Goal: Information Seeking & Learning: Learn about a topic

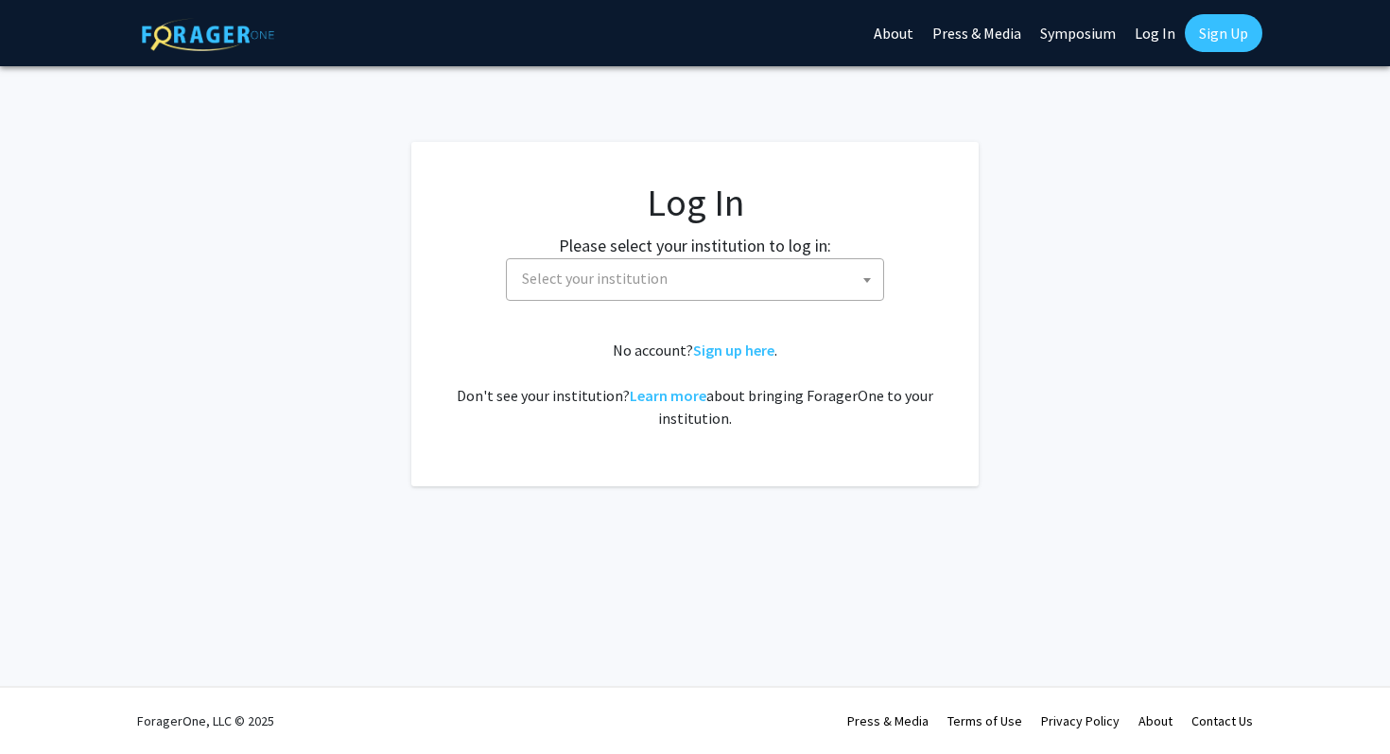
select select
click at [690, 263] on span "Select your institution" at bounding box center [698, 278] width 369 height 39
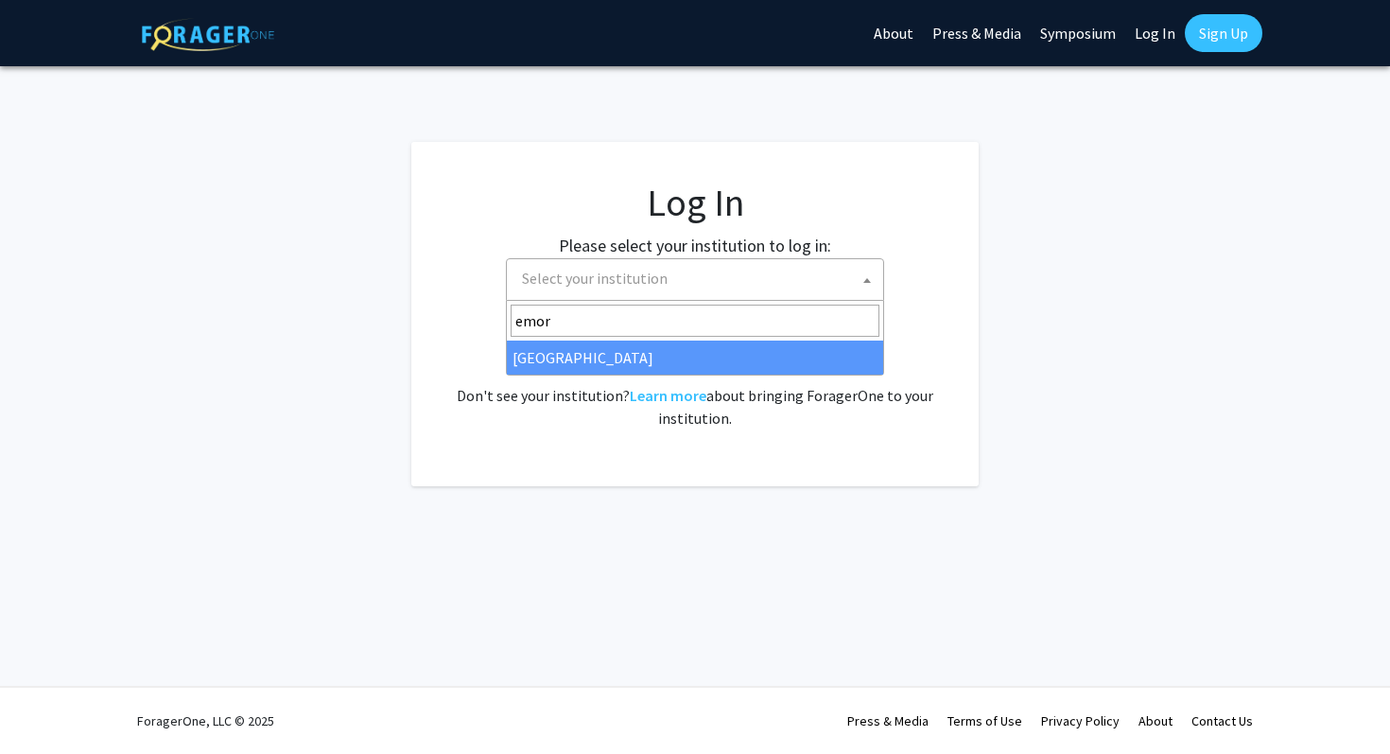
type input "emor"
select select "12"
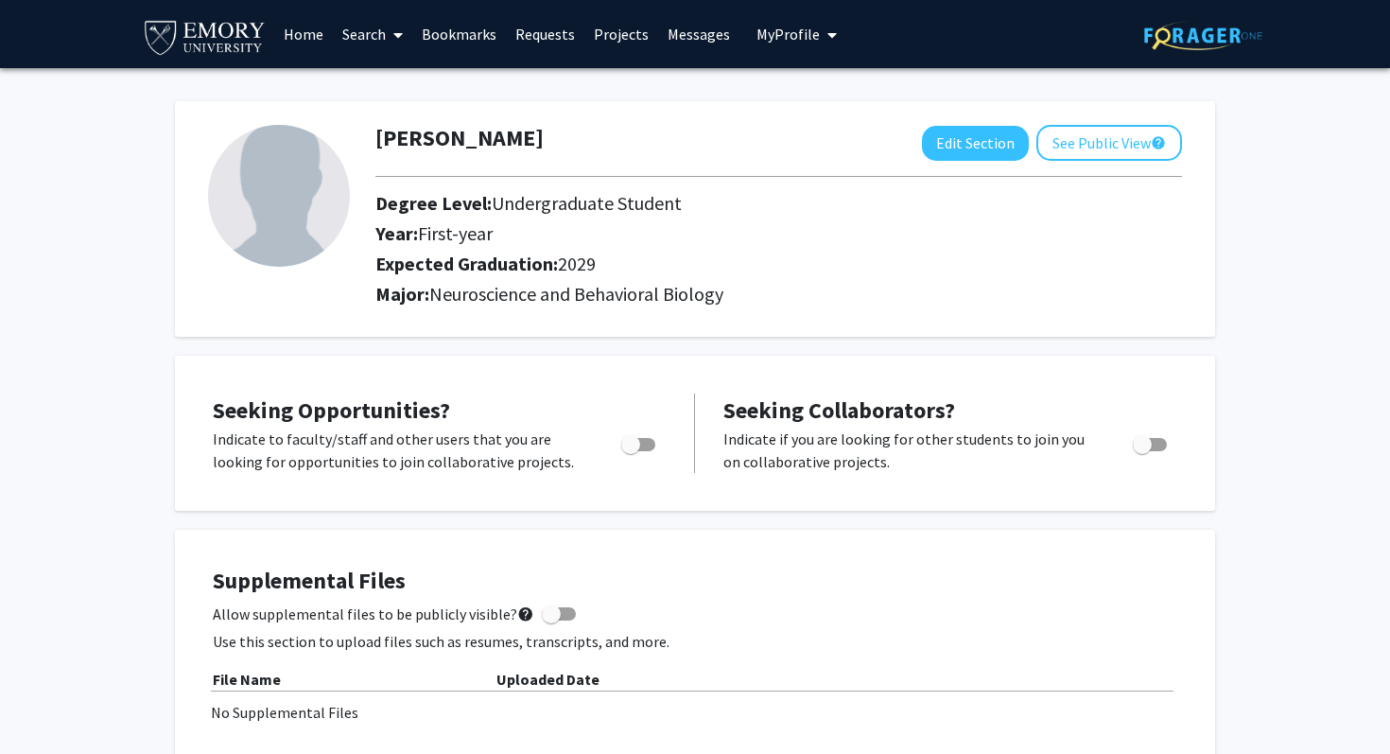
click at [361, 41] on link "Search" at bounding box center [372, 34] width 79 height 66
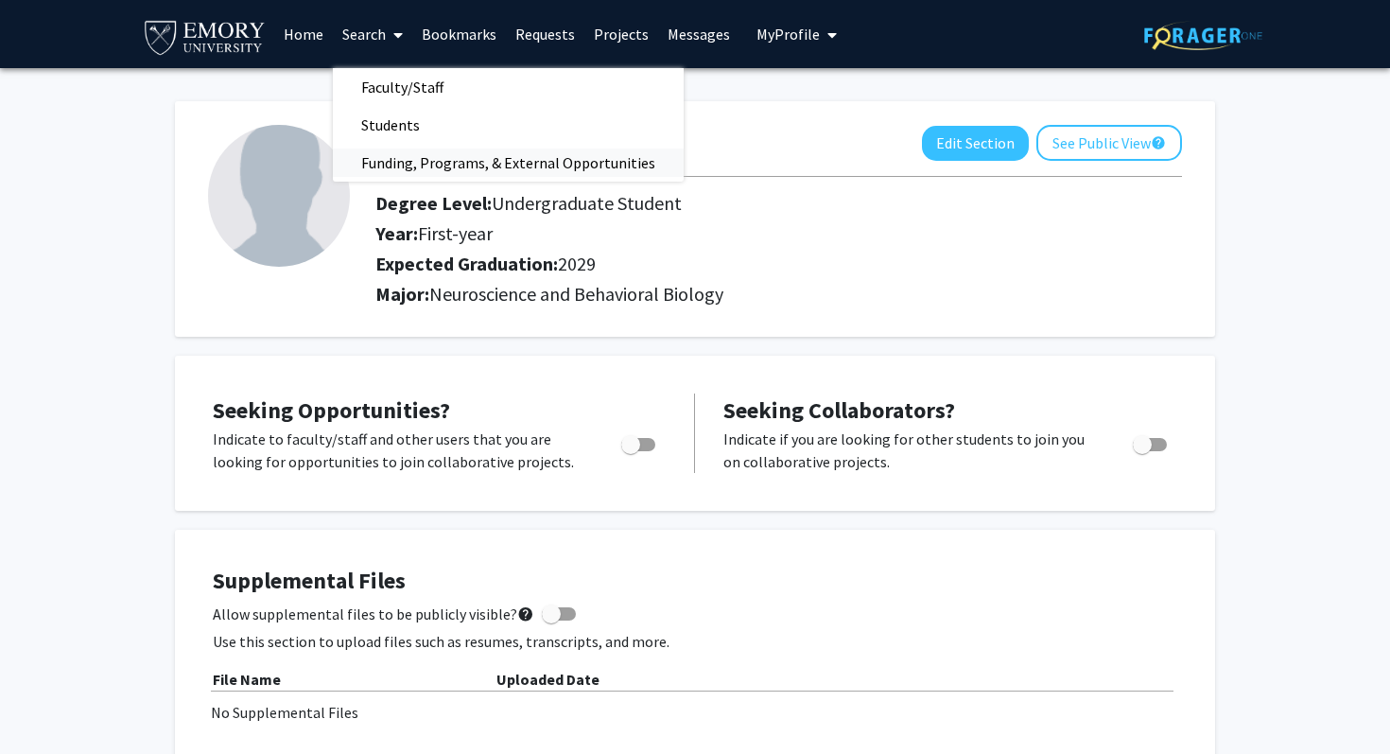
click at [436, 165] on span "Funding, Programs, & External Opportunities" at bounding box center [508, 163] width 351 height 38
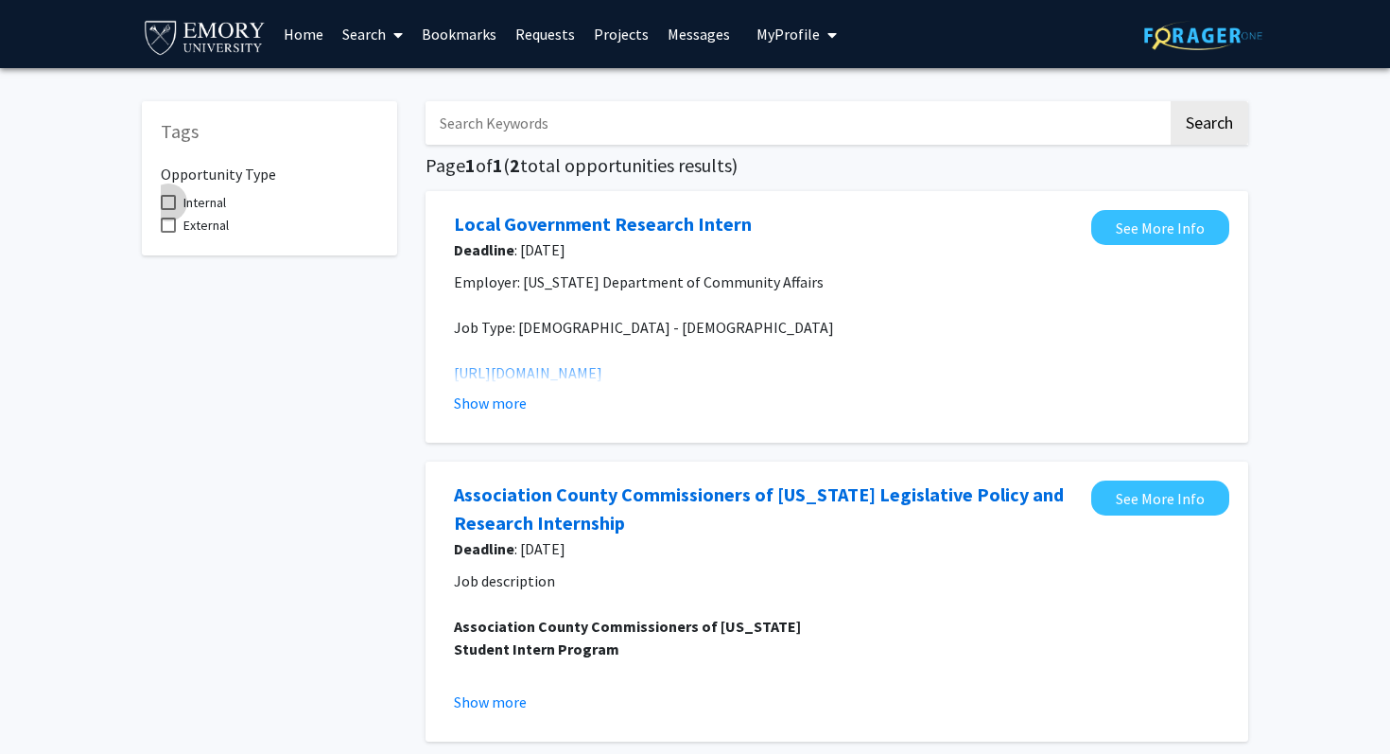
click at [200, 199] on span "Internal" at bounding box center [204, 202] width 43 height 23
click at [168, 210] on input "Internal" at bounding box center [167, 210] width 1 height 1
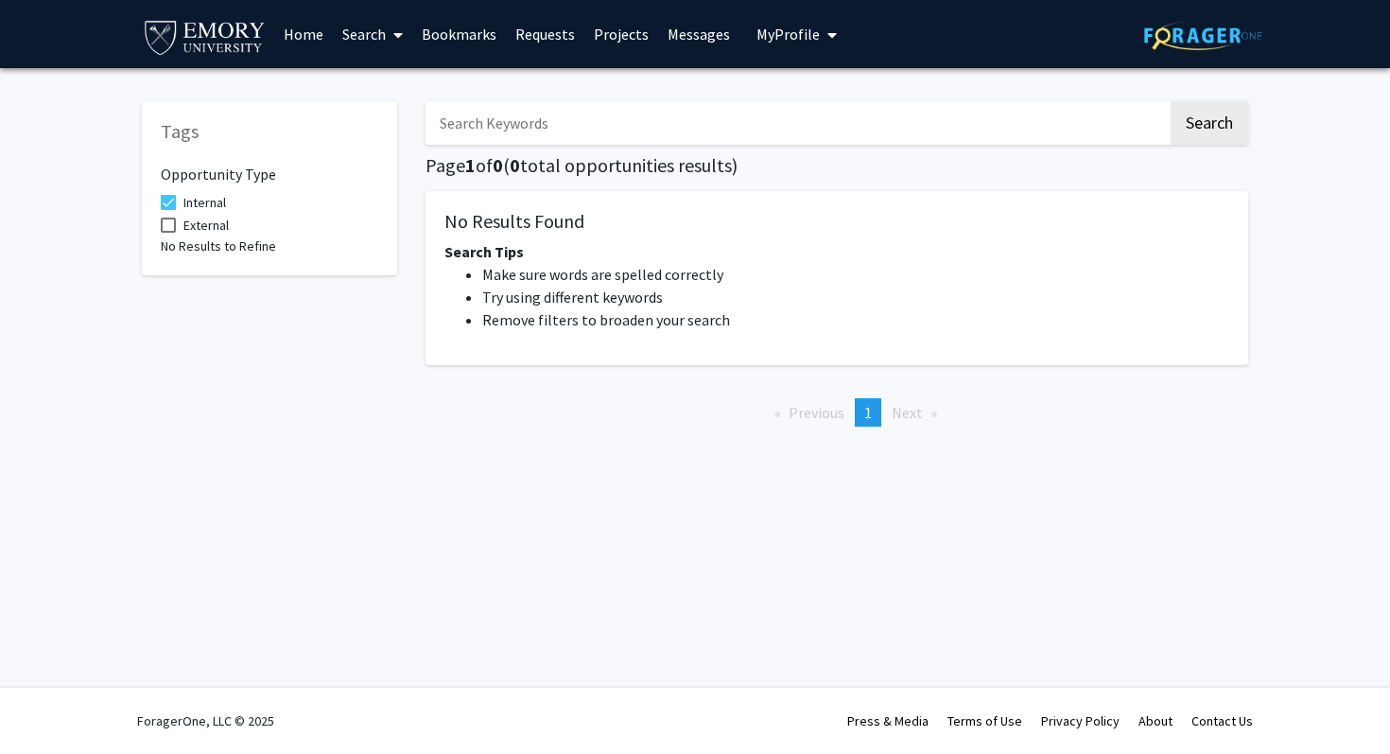
click at [163, 203] on span at bounding box center [168, 202] width 15 height 15
click at [167, 210] on input "Internal" at bounding box center [167, 210] width 1 height 1
checkbox input "false"
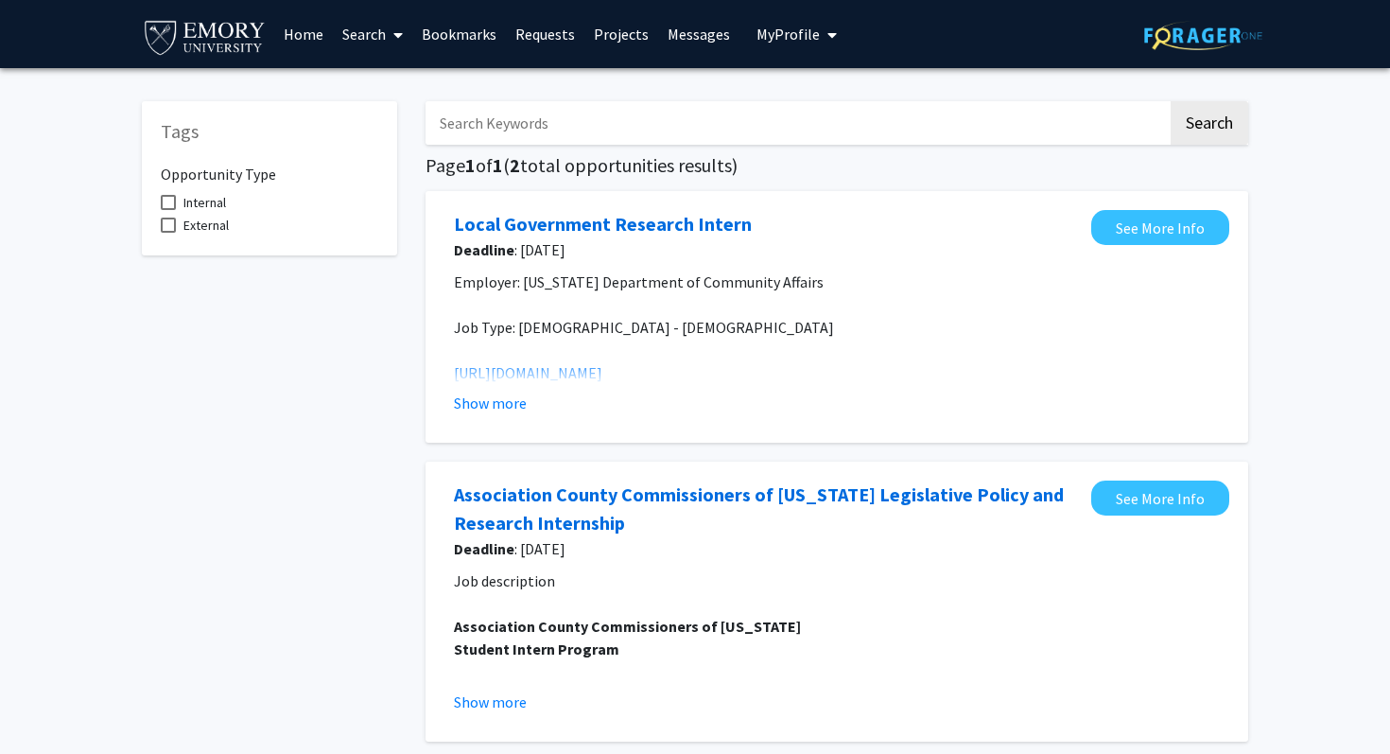
click at [344, 30] on link "Search" at bounding box center [372, 34] width 79 height 66
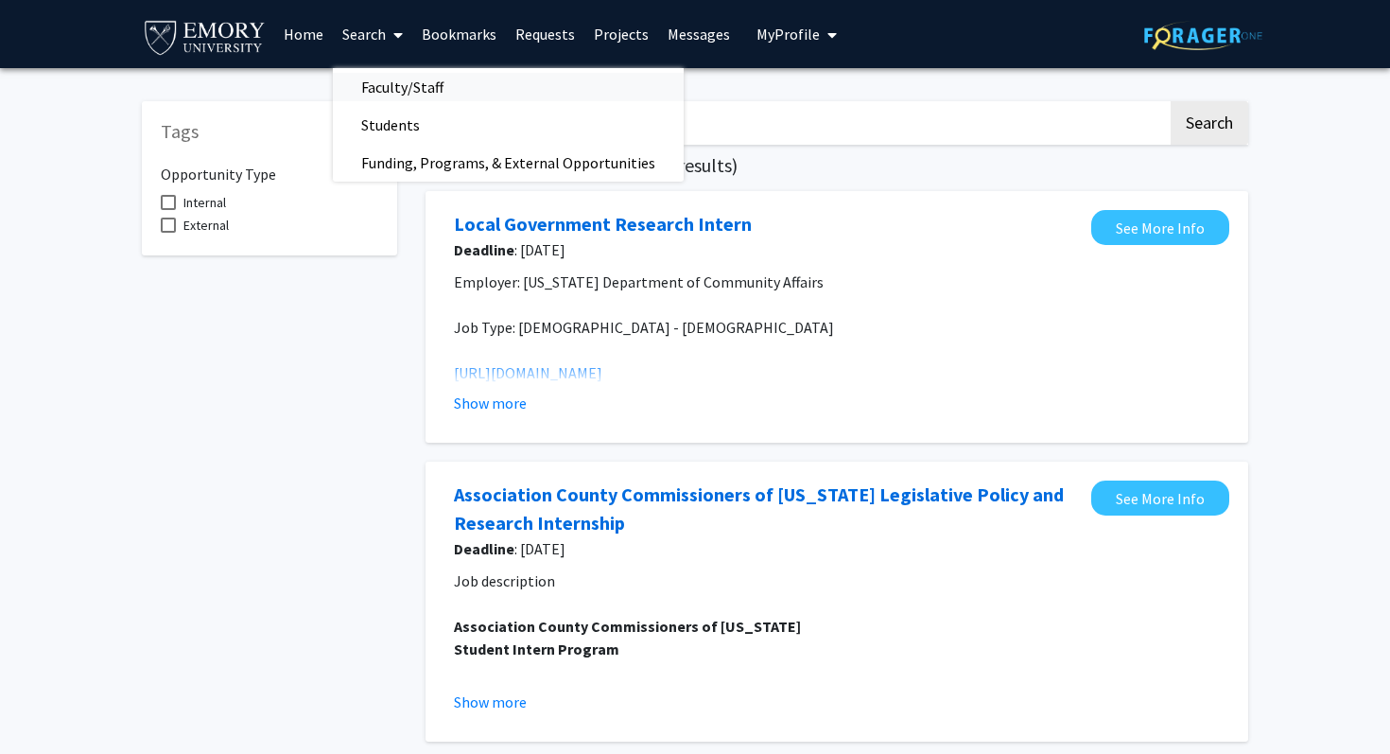
click at [387, 87] on span "Faculty/Staff" at bounding box center [402, 87] width 139 height 38
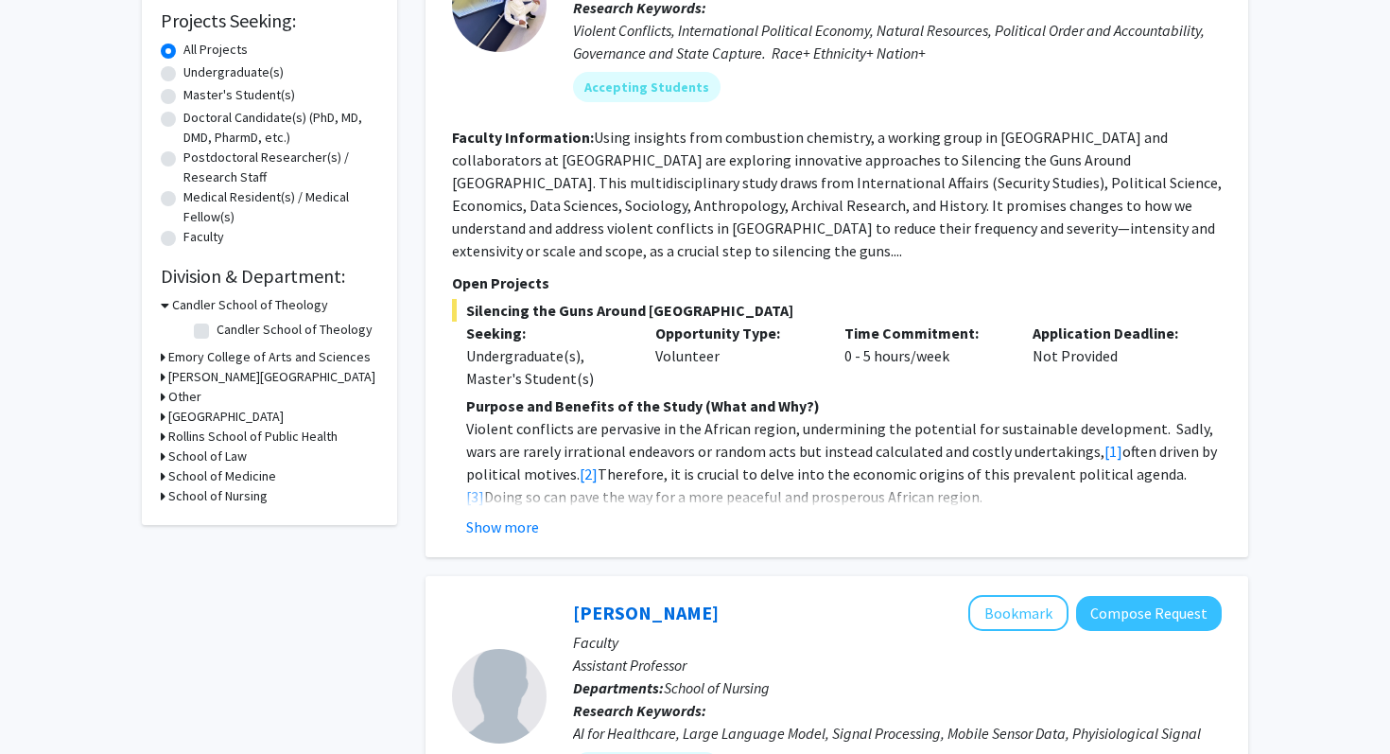
scroll to position [320, 0]
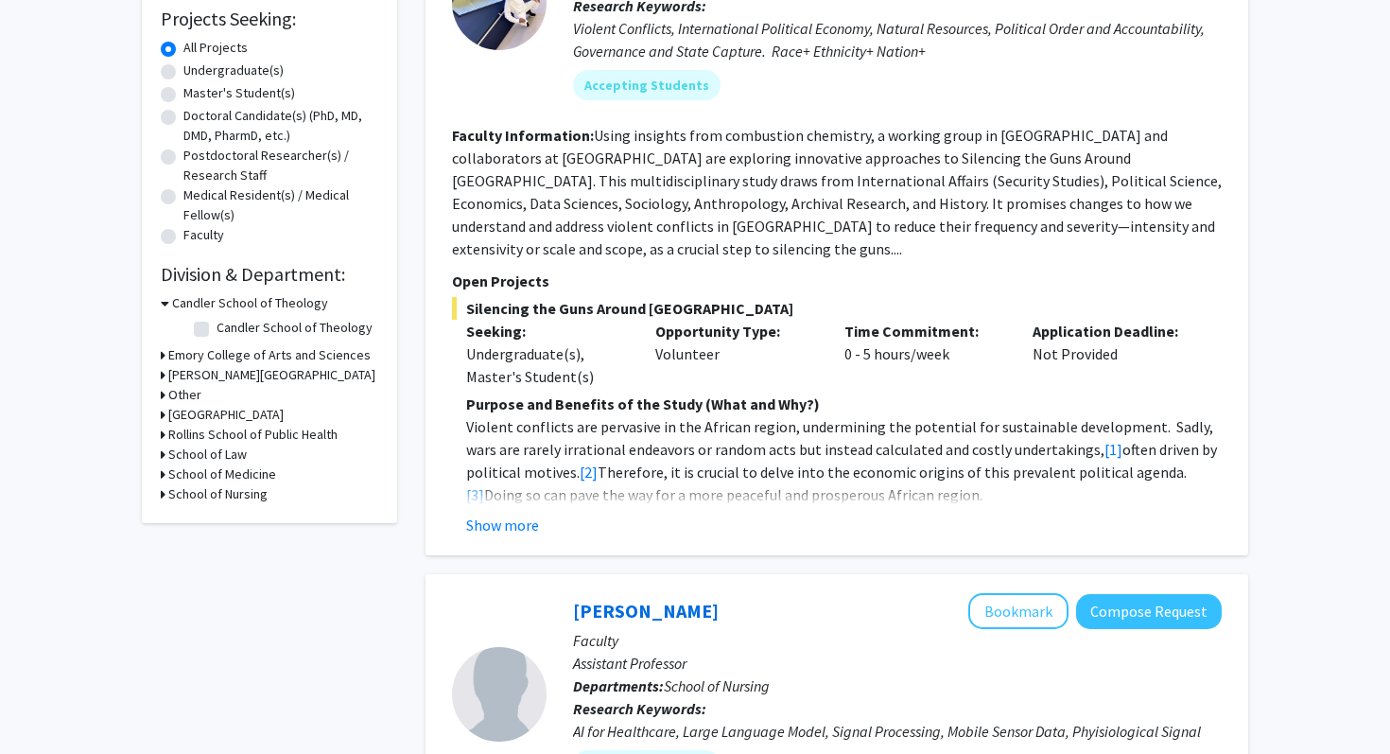
click at [235, 72] on label "Undergraduate(s)" at bounding box center [233, 71] width 100 height 20
click at [196, 72] on input "Undergraduate(s)" at bounding box center [189, 67] width 12 height 12
radio input "true"
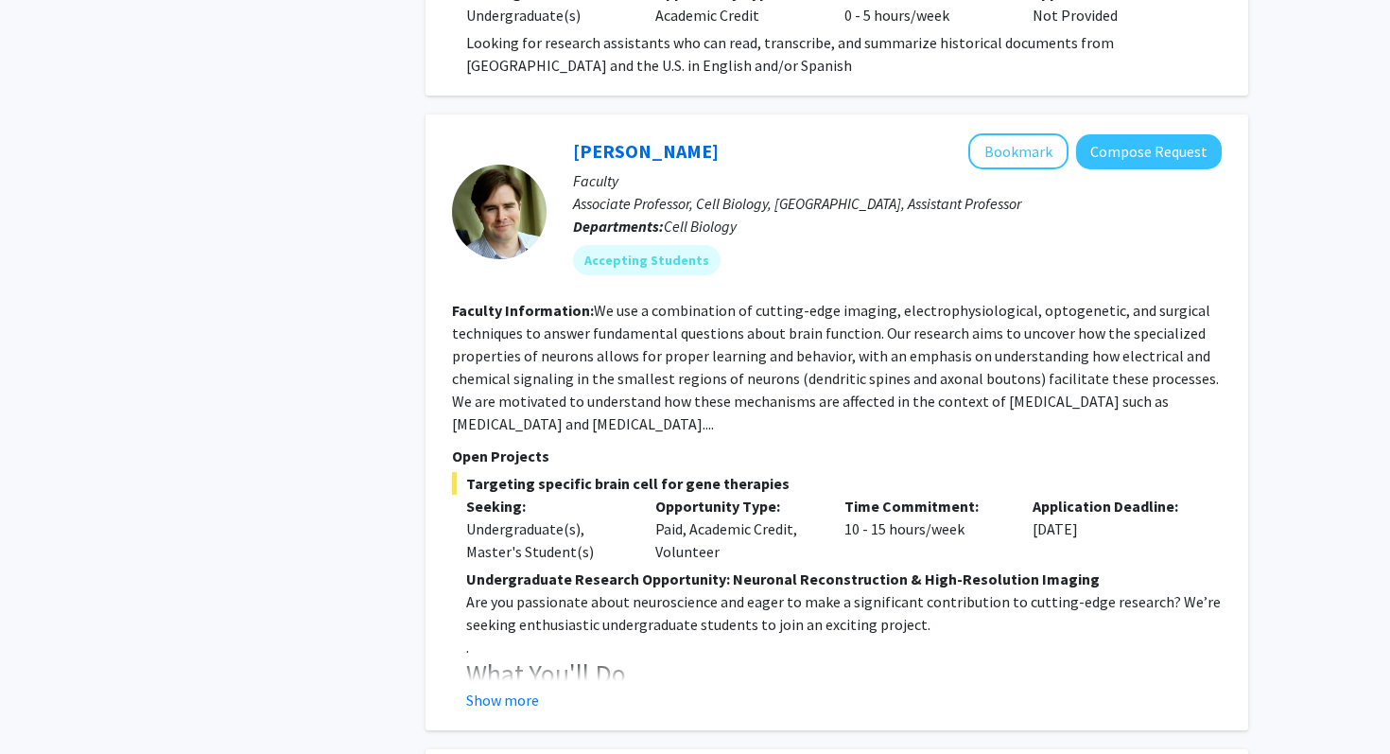
scroll to position [2205, 0]
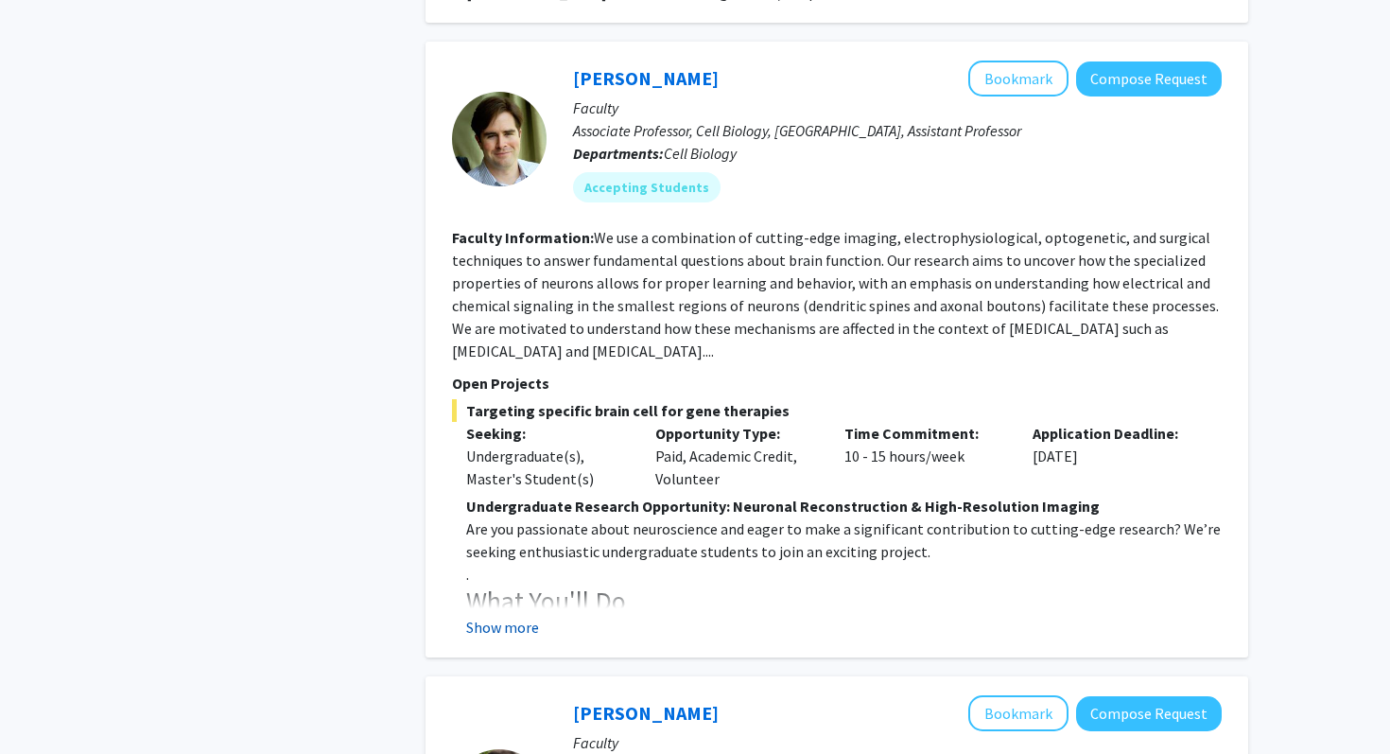
click at [515, 616] on button "Show more" at bounding box center [502, 627] width 73 height 23
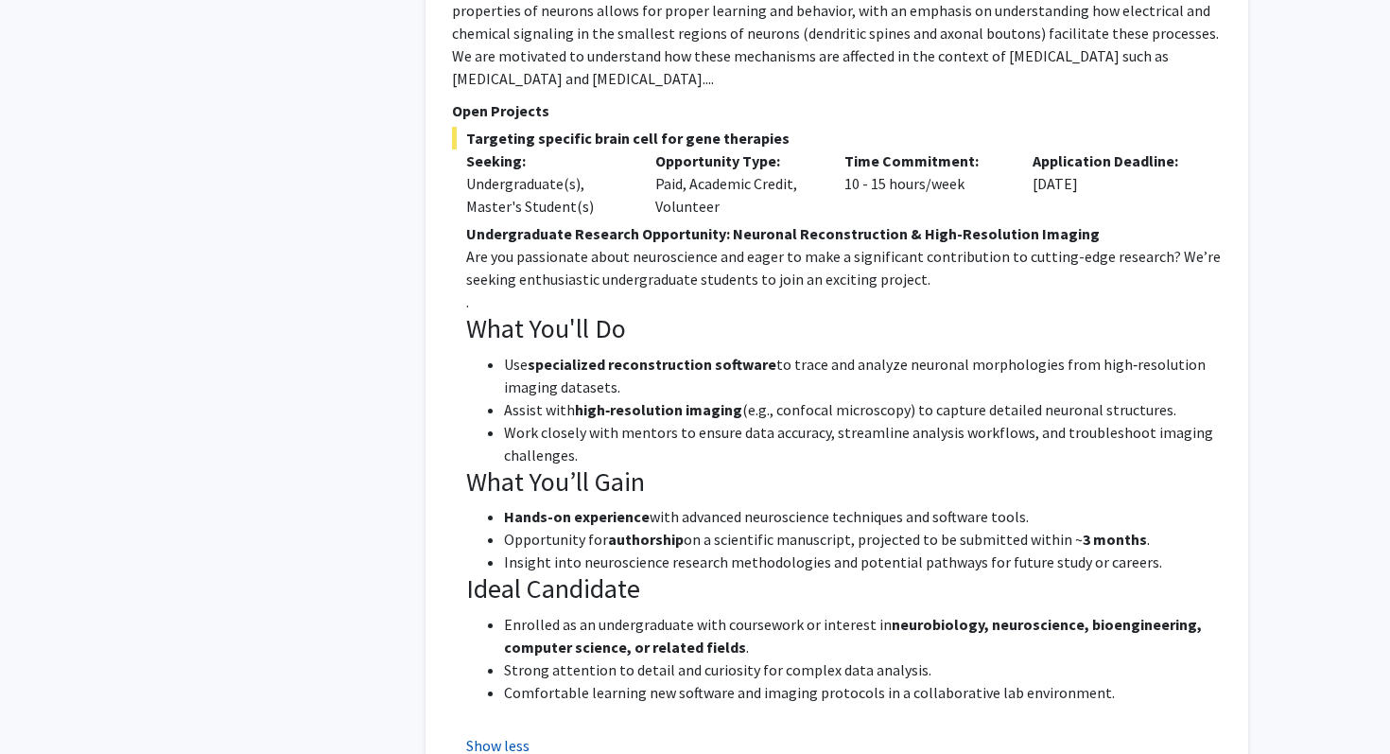
scroll to position [2508, 0]
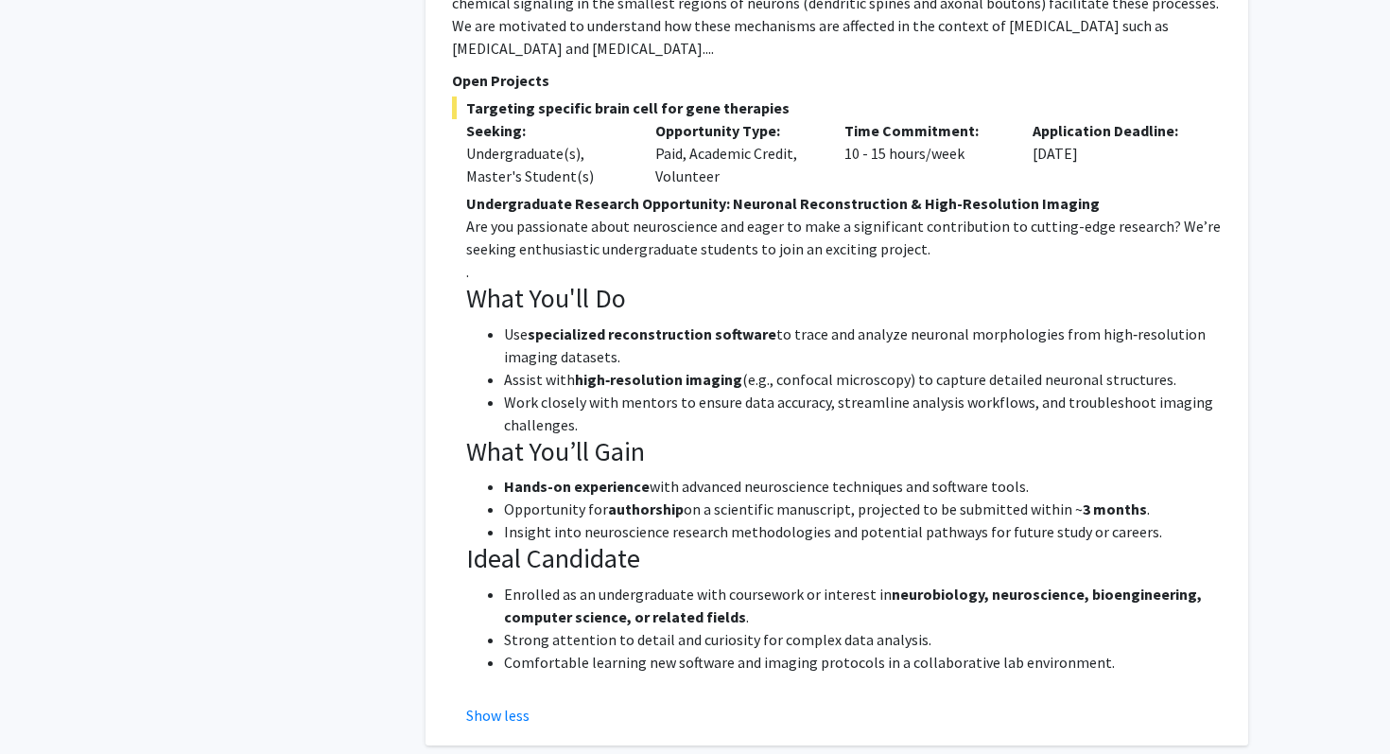
click at [853, 283] on h3 "What You'll Do" at bounding box center [844, 299] width 756 height 32
click at [854, 283] on h3 "What You'll Do" at bounding box center [844, 299] width 756 height 32
click at [859, 283] on h3 "What You'll Do" at bounding box center [844, 299] width 756 height 32
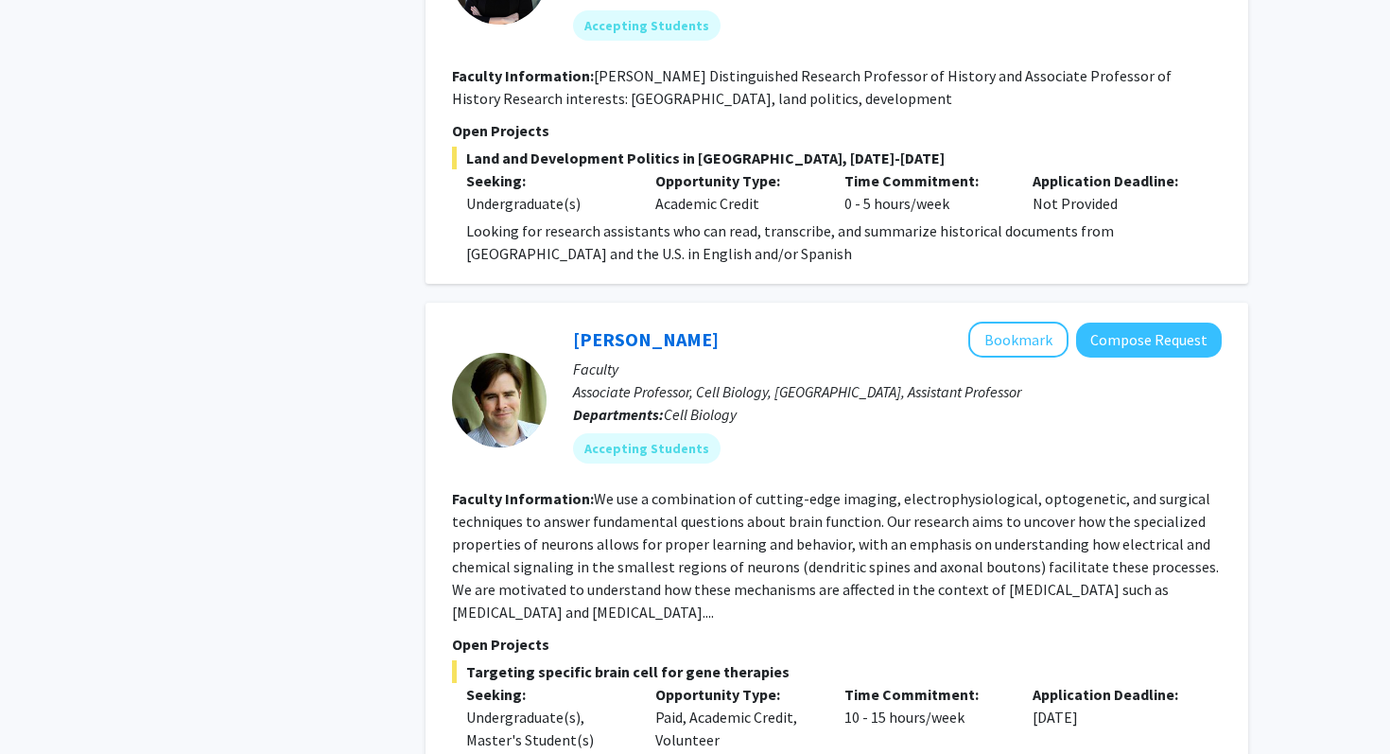
scroll to position [1937, 0]
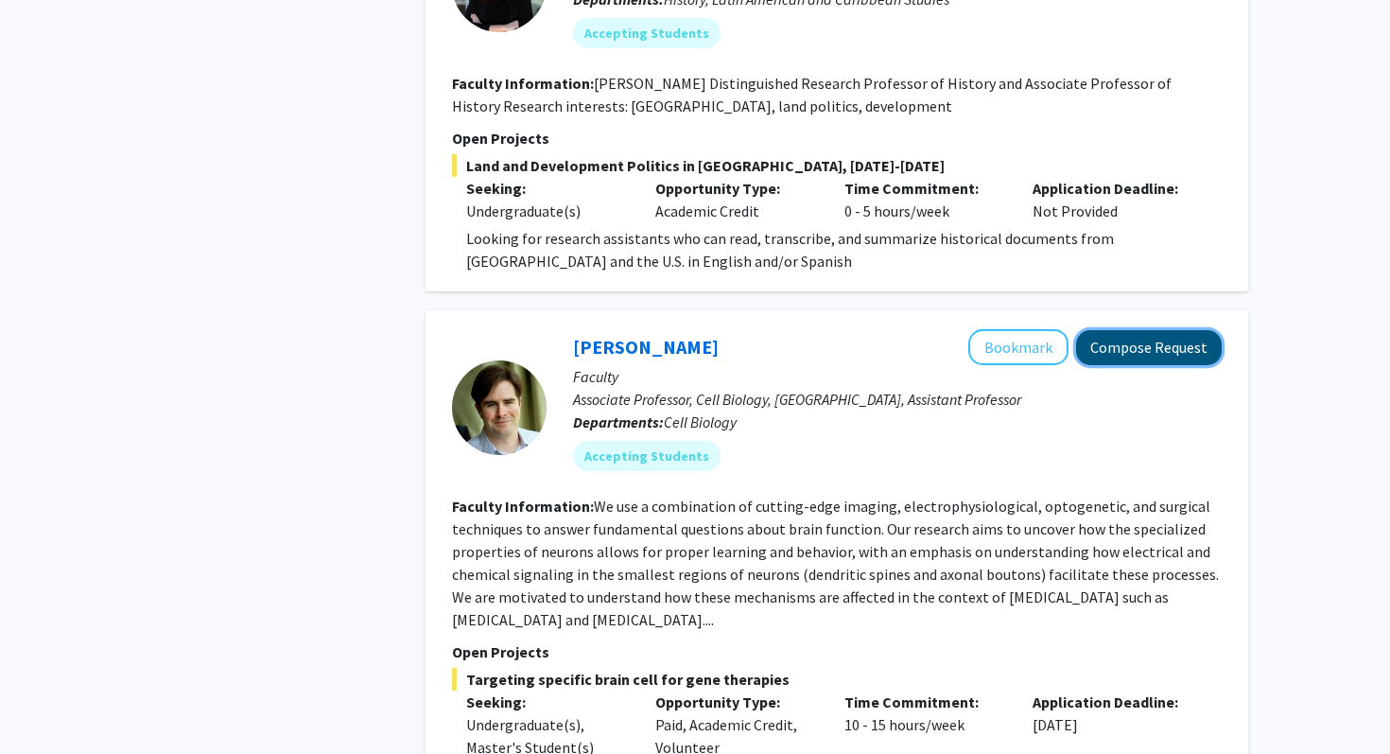
click at [1124, 333] on button "Compose Request" at bounding box center [1149, 347] width 146 height 35
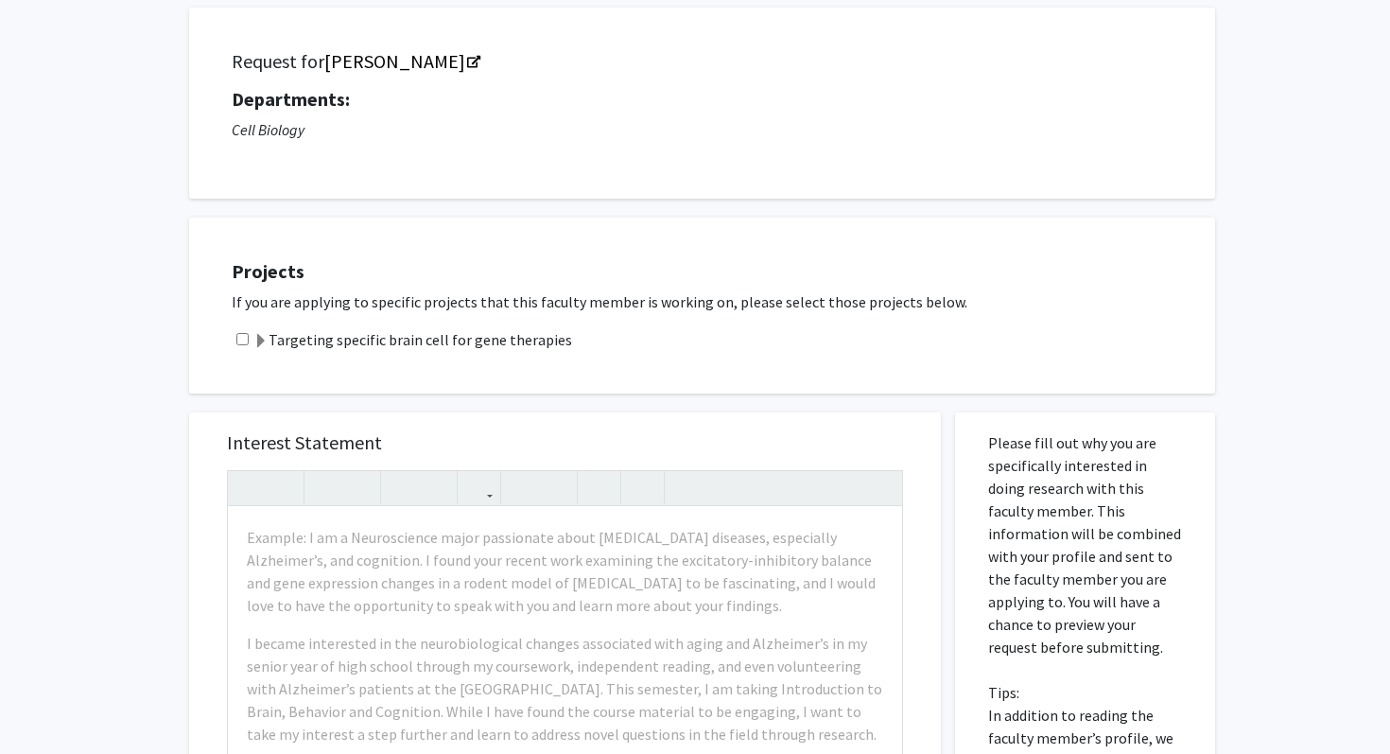
scroll to position [87, 0]
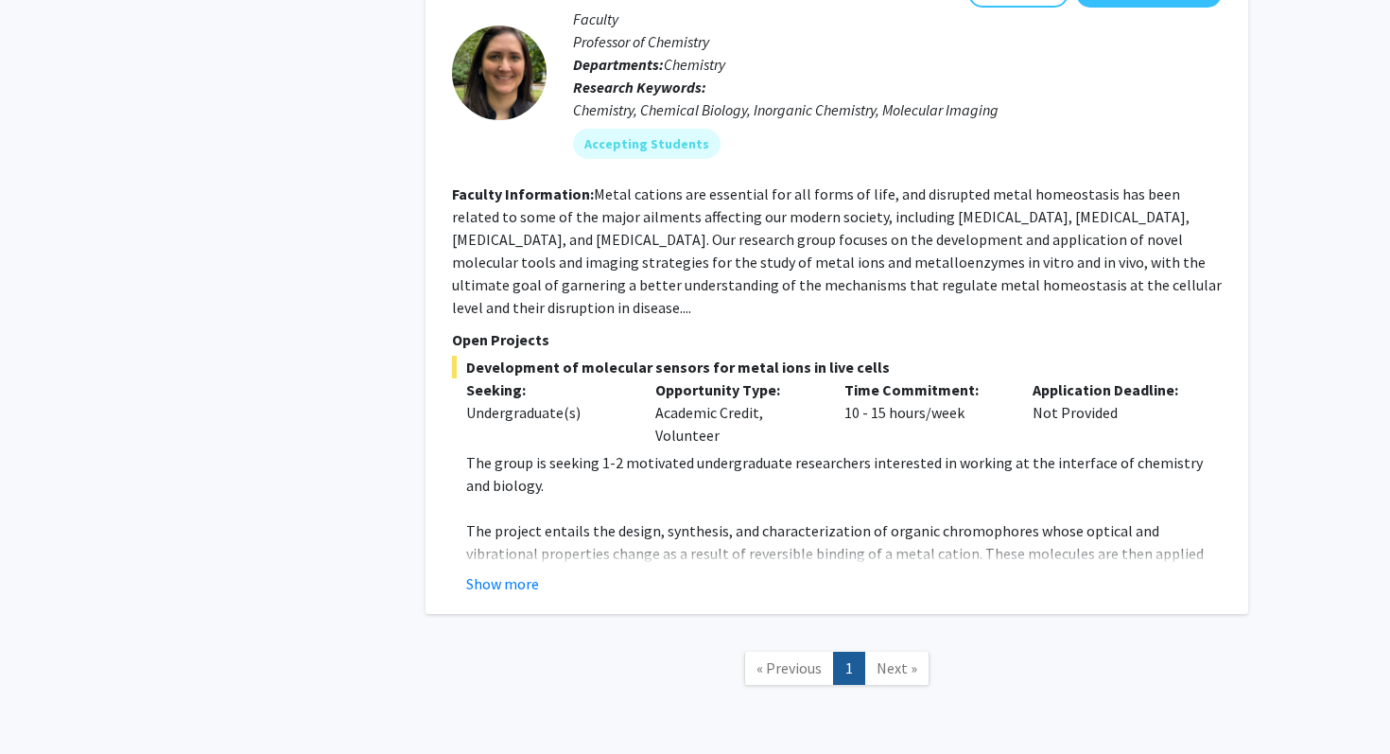
scroll to position [2952, 0]
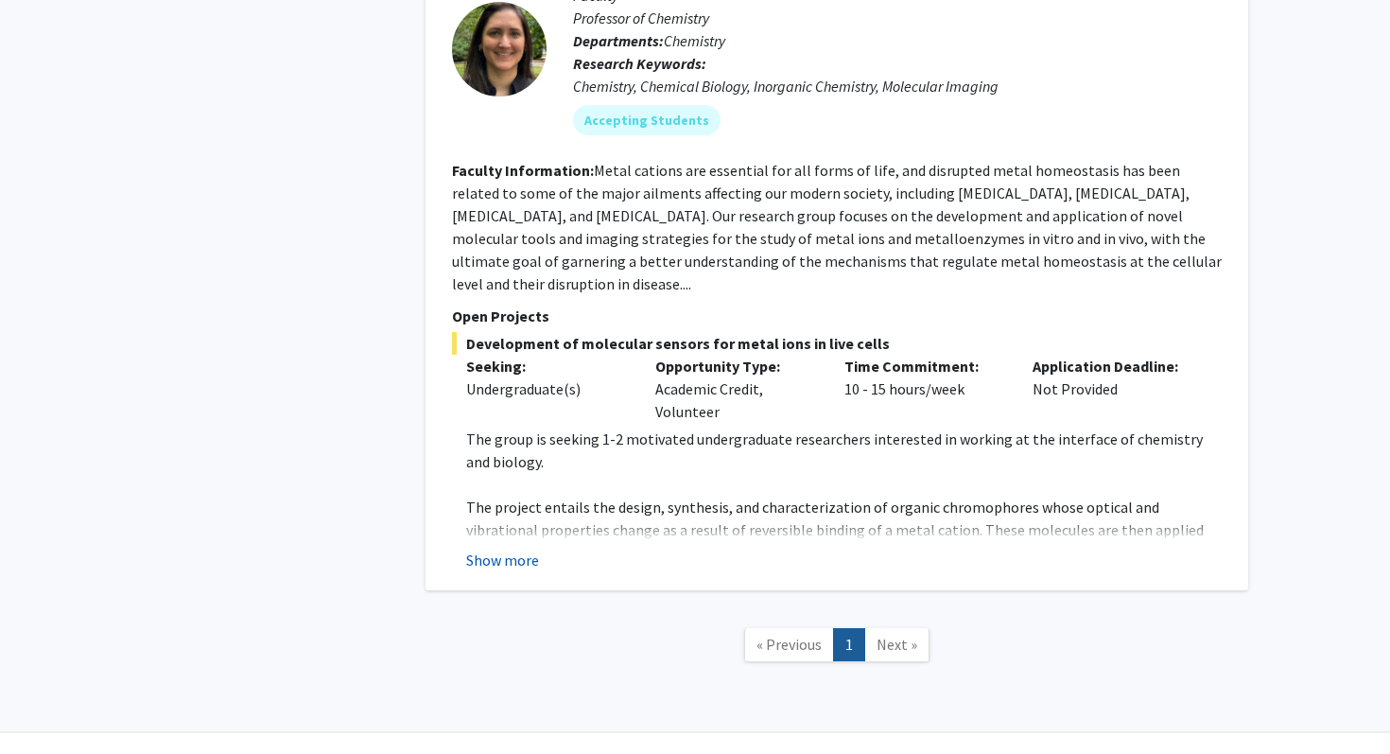
click at [514, 548] on button "Show more" at bounding box center [502, 559] width 73 height 23
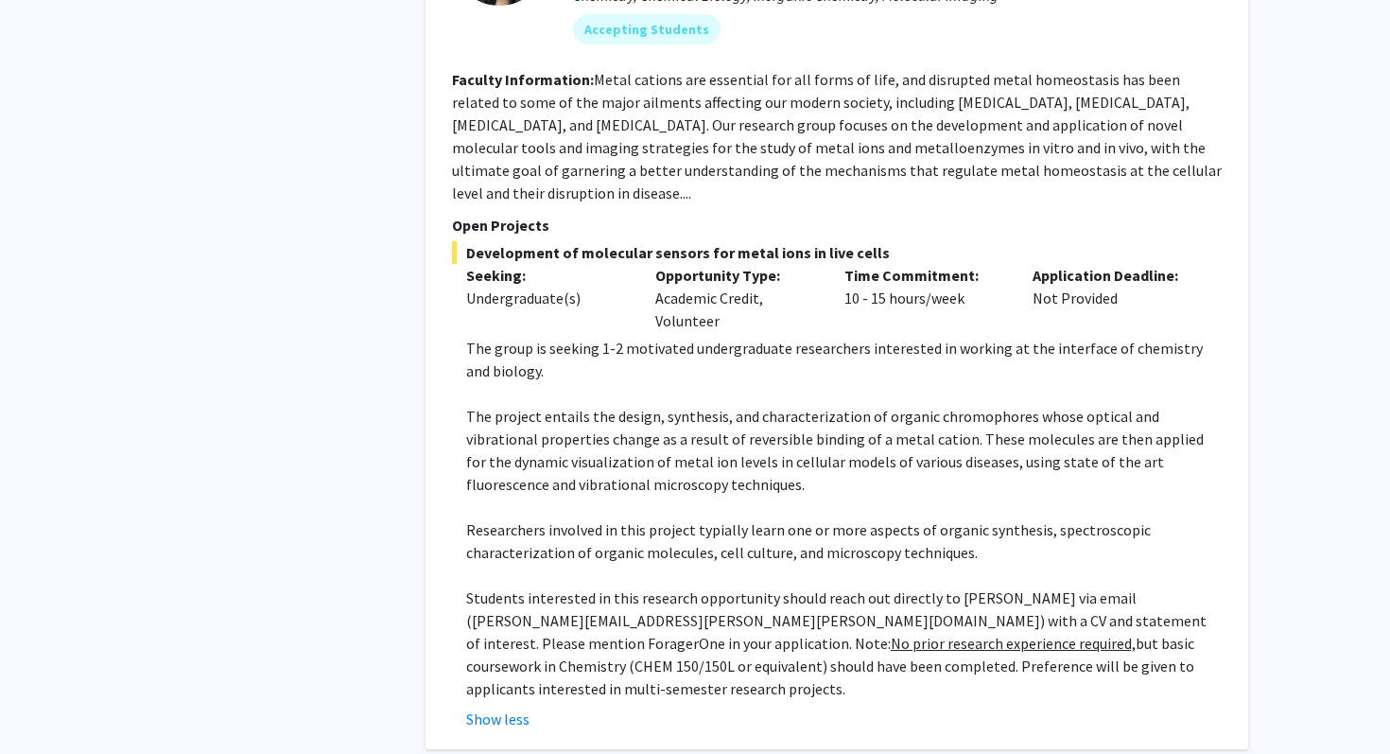
scroll to position [2991, 0]
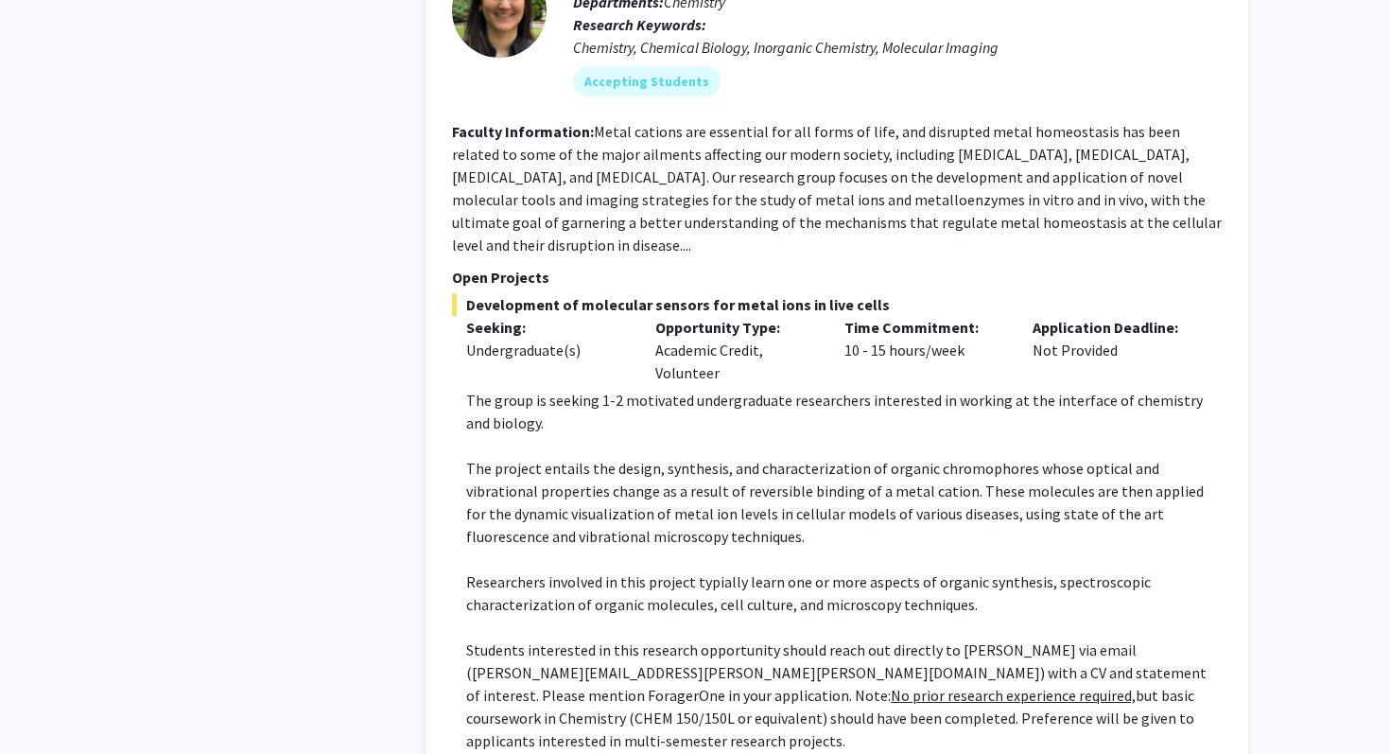
click at [820, 389] on p "The group is seeking 1-2 motivated undergraduate researchers interested in work…" at bounding box center [844, 411] width 756 height 45
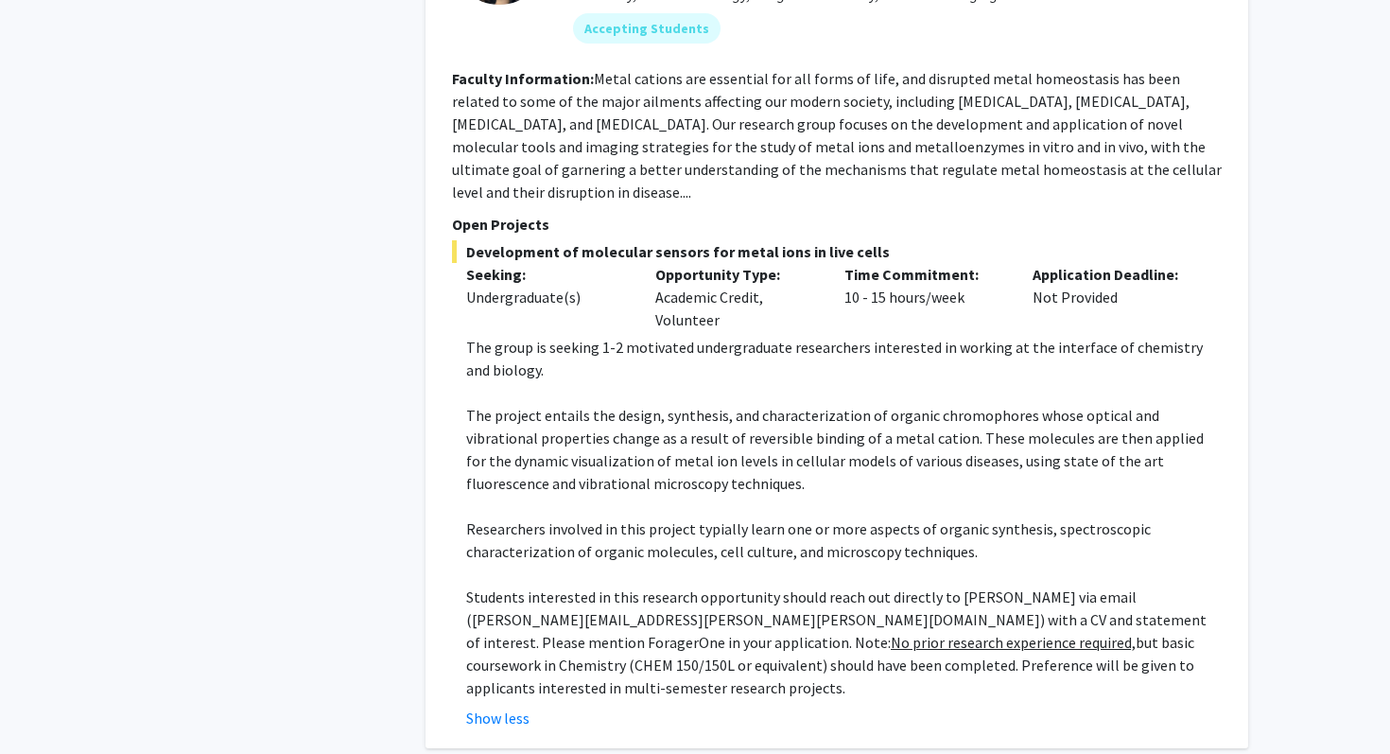
scroll to position [3179, 0]
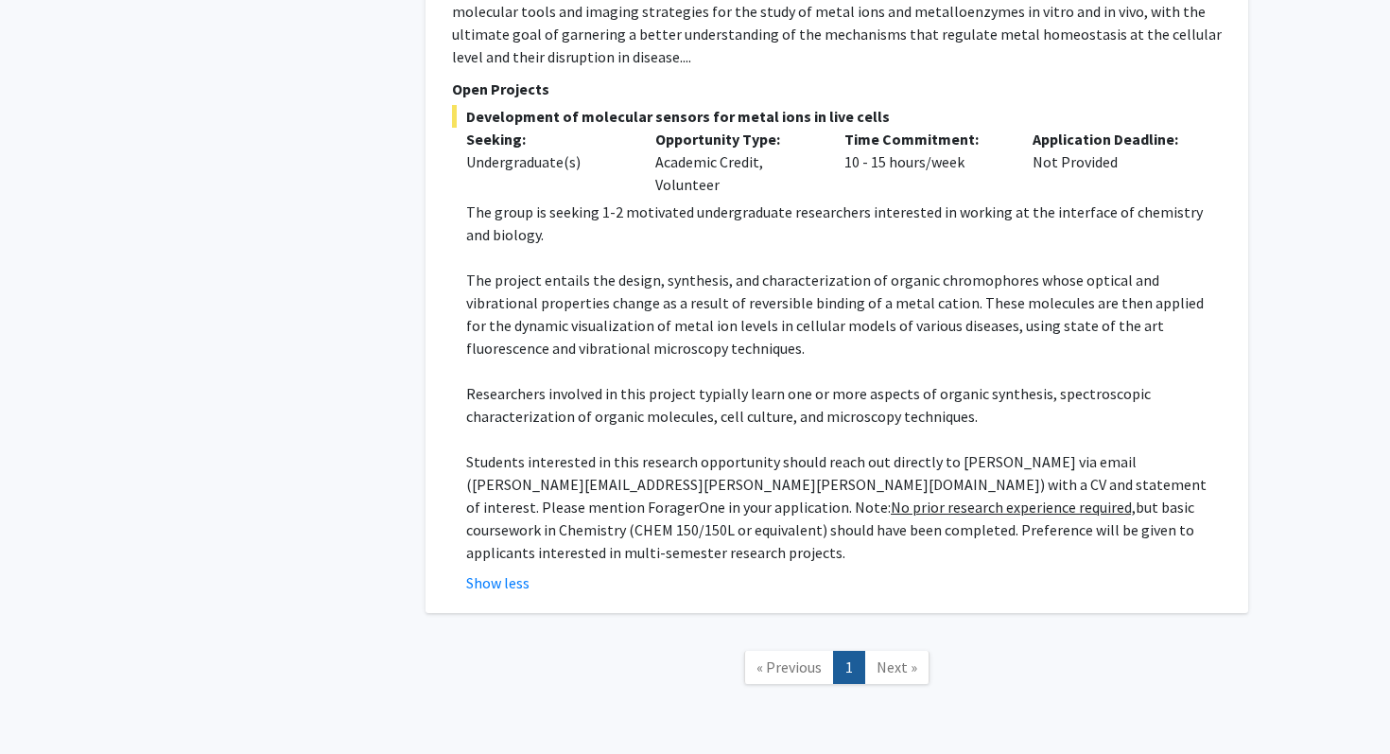
click at [895, 657] on span "Next »" at bounding box center [897, 666] width 41 height 19
click at [899, 657] on span "Next »" at bounding box center [897, 666] width 41 height 19
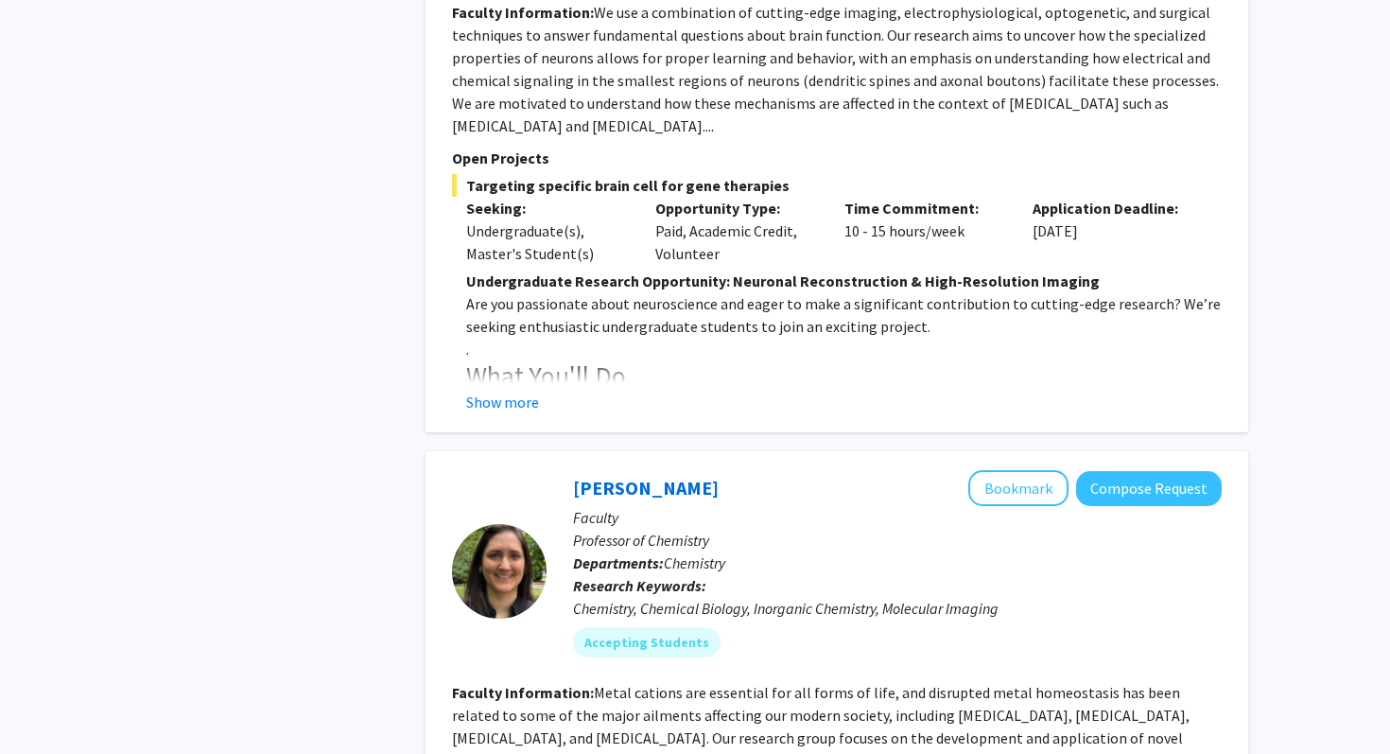
scroll to position [2442, 0]
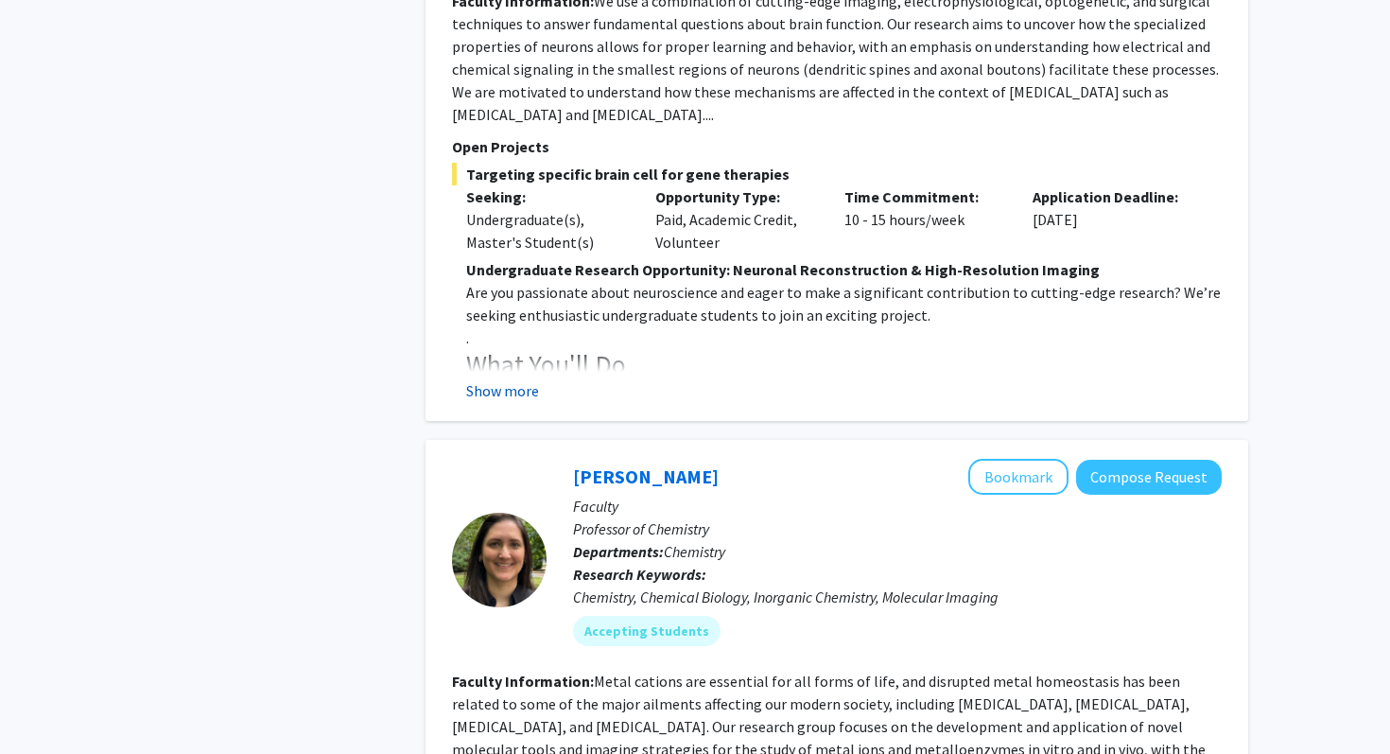
click at [511, 379] on button "Show more" at bounding box center [502, 390] width 73 height 23
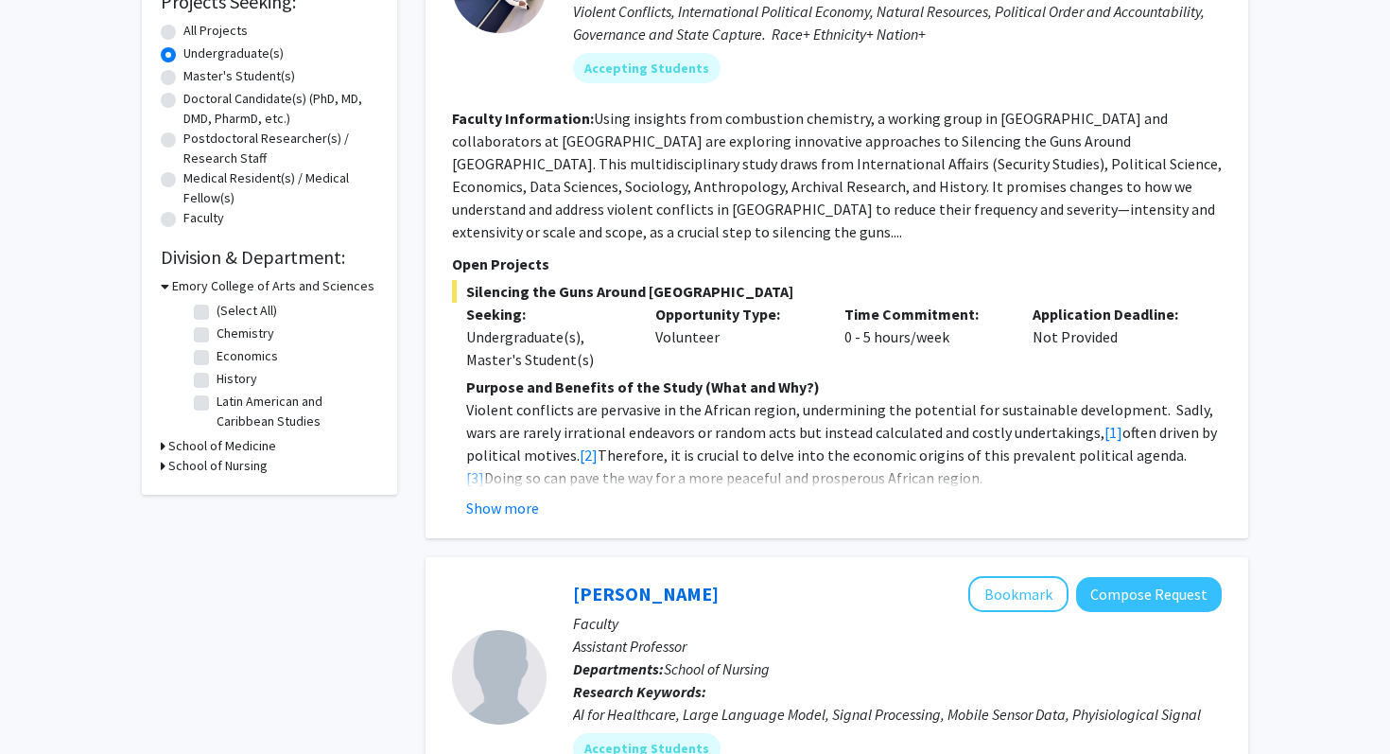
scroll to position [314, 0]
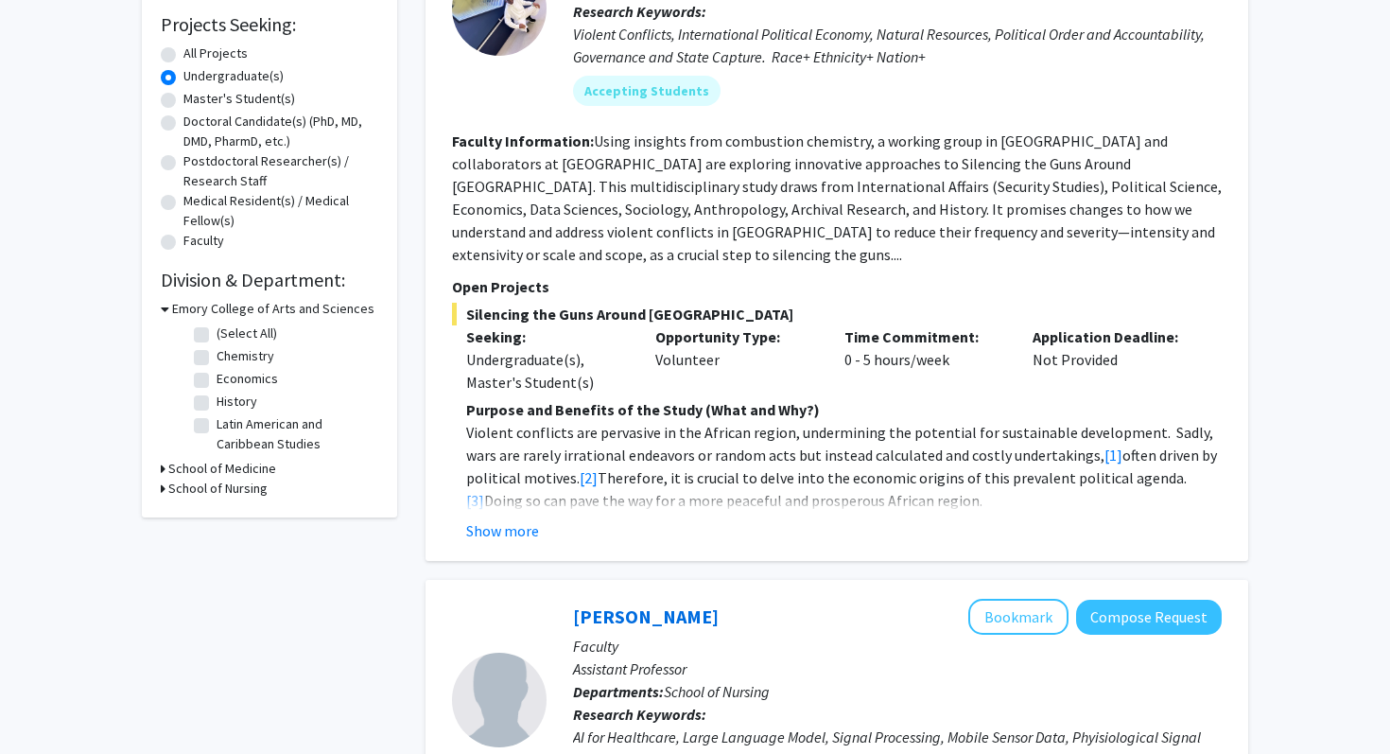
click at [181, 51] on div "All Projects" at bounding box center [269, 54] width 217 height 23
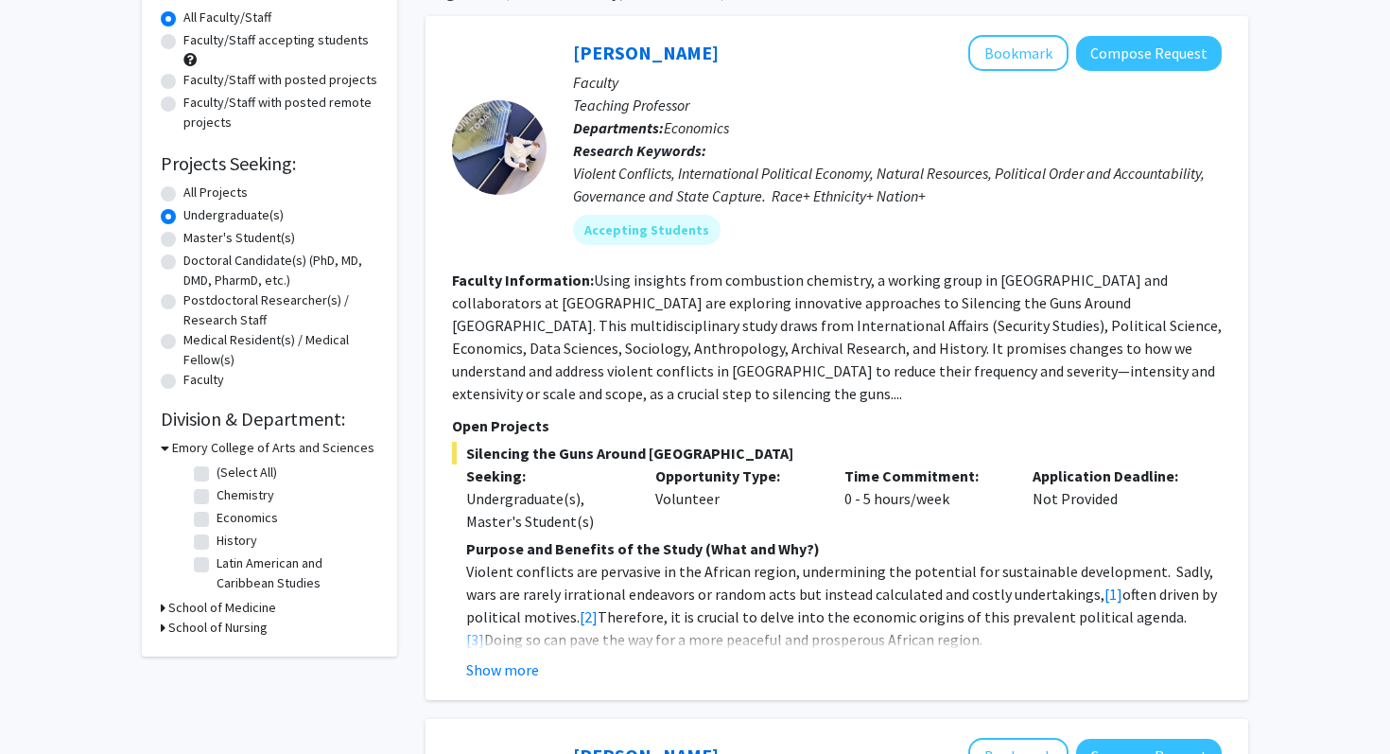
scroll to position [162, 0]
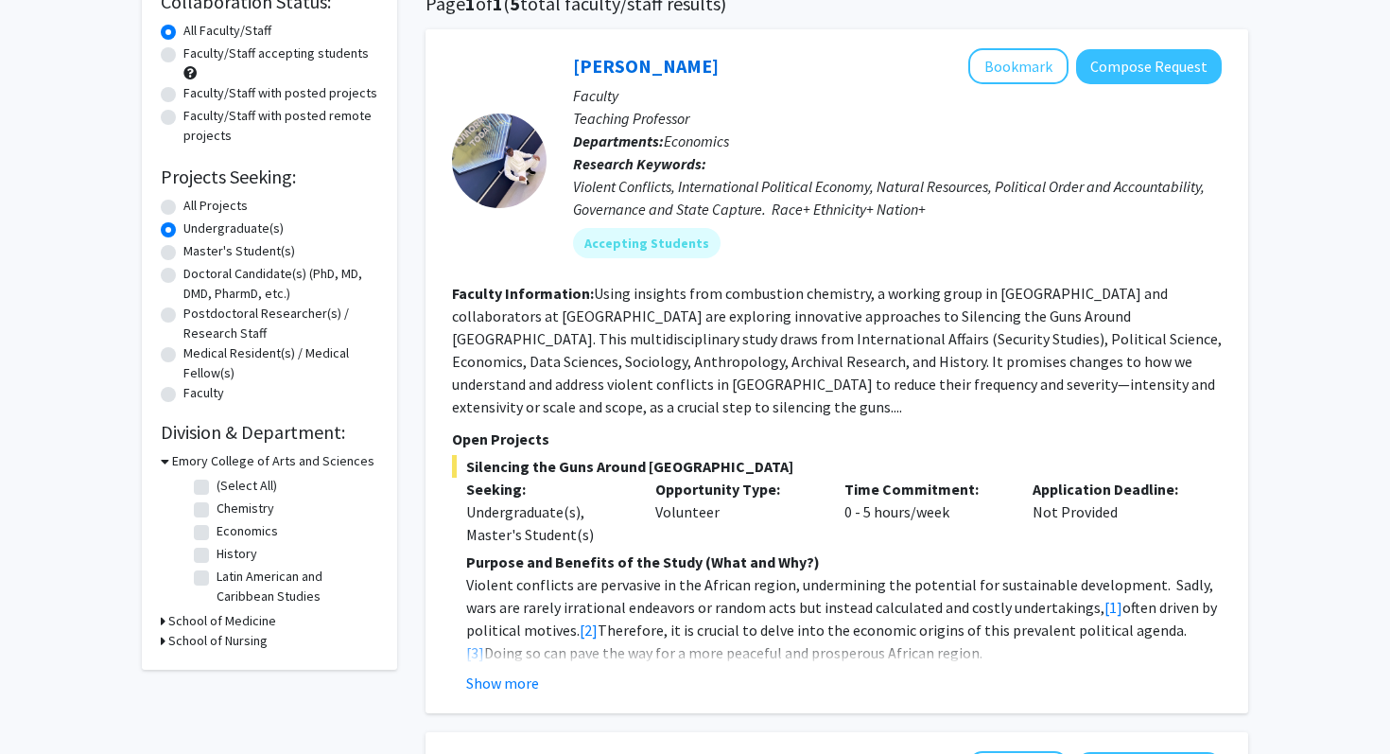
click at [183, 205] on label "All Projects" at bounding box center [215, 206] width 64 height 20
click at [183, 205] on input "All Projects" at bounding box center [189, 202] width 12 height 12
radio input "true"
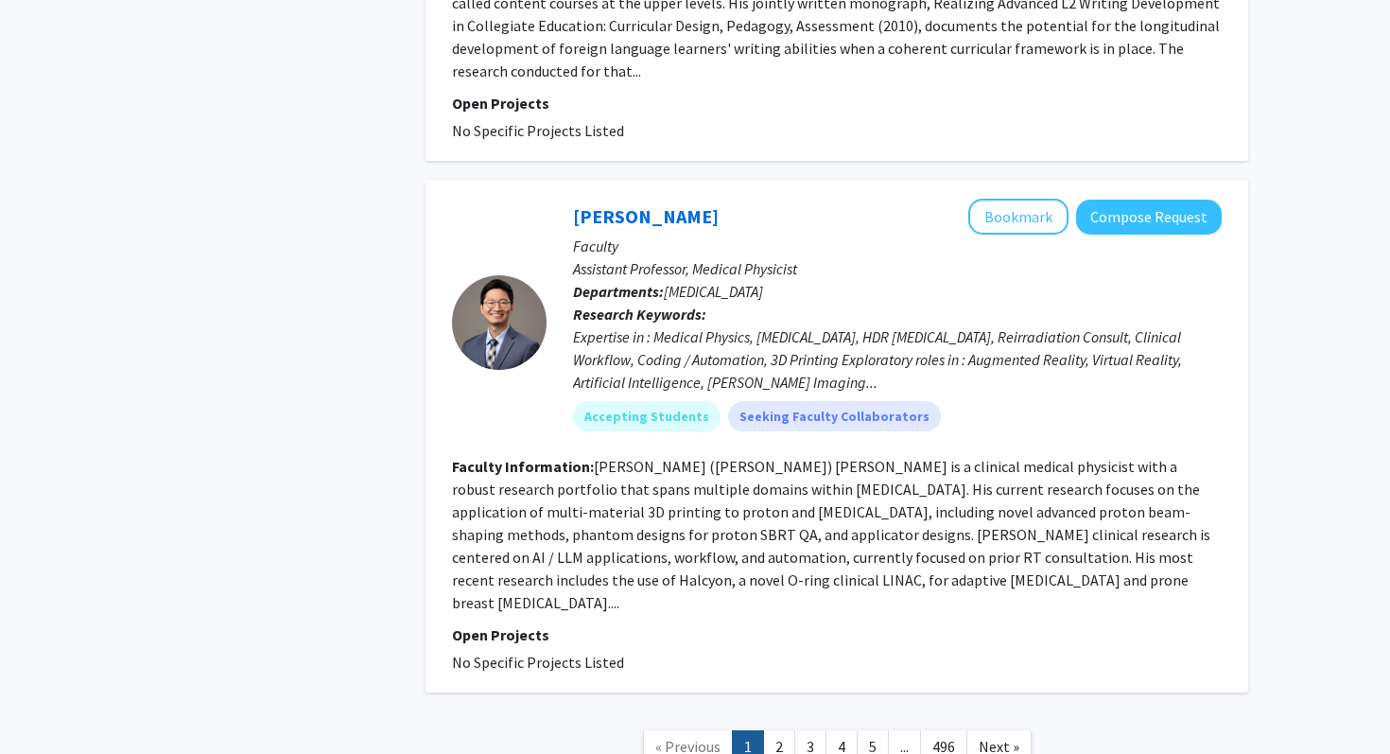
scroll to position [5124, 0]
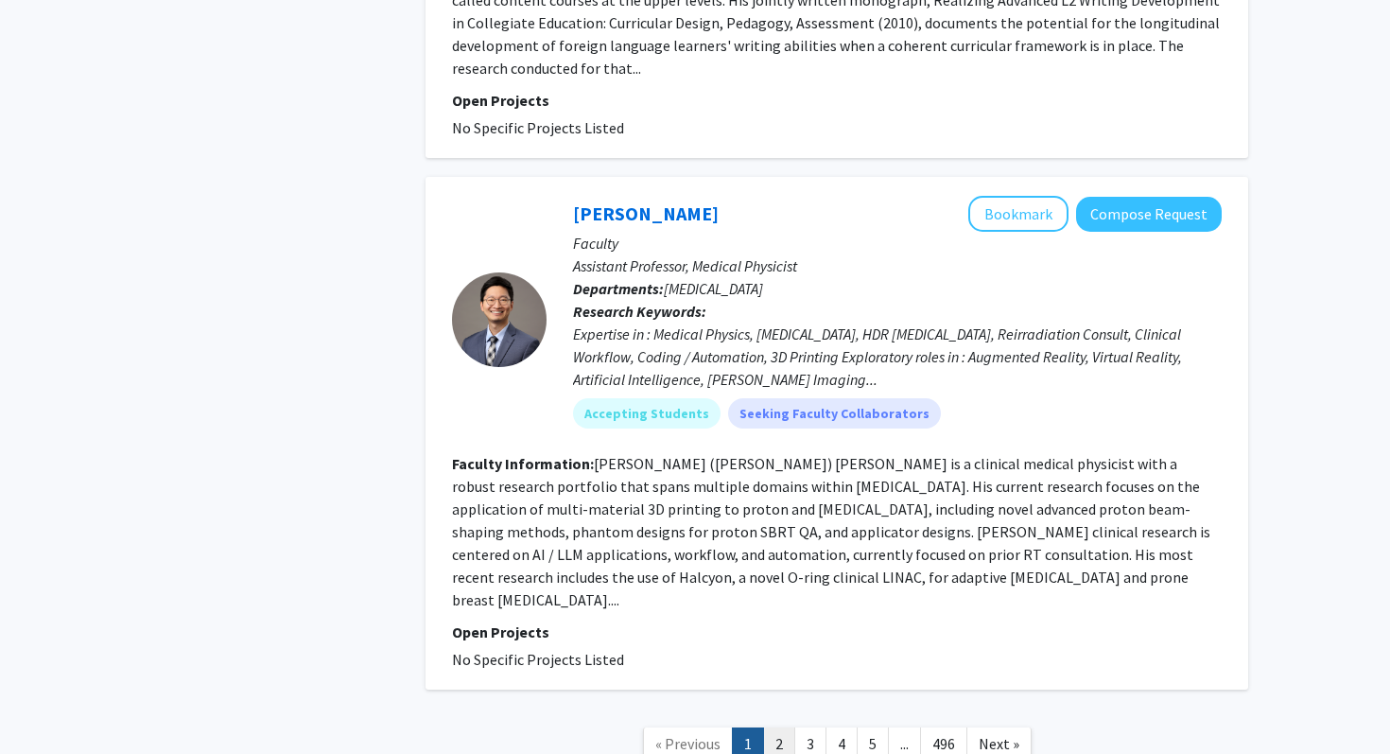
click at [776, 727] on link "2" at bounding box center [779, 743] width 32 height 33
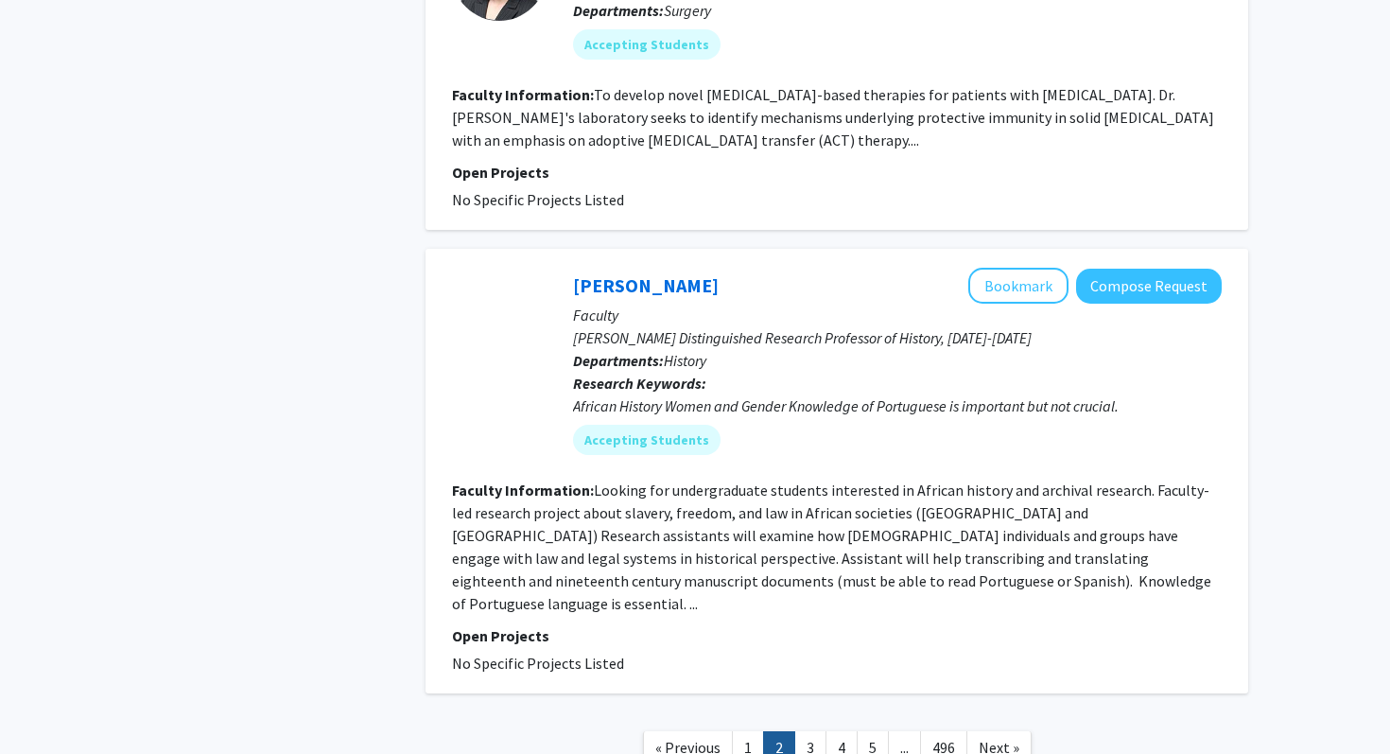
scroll to position [4246, 0]
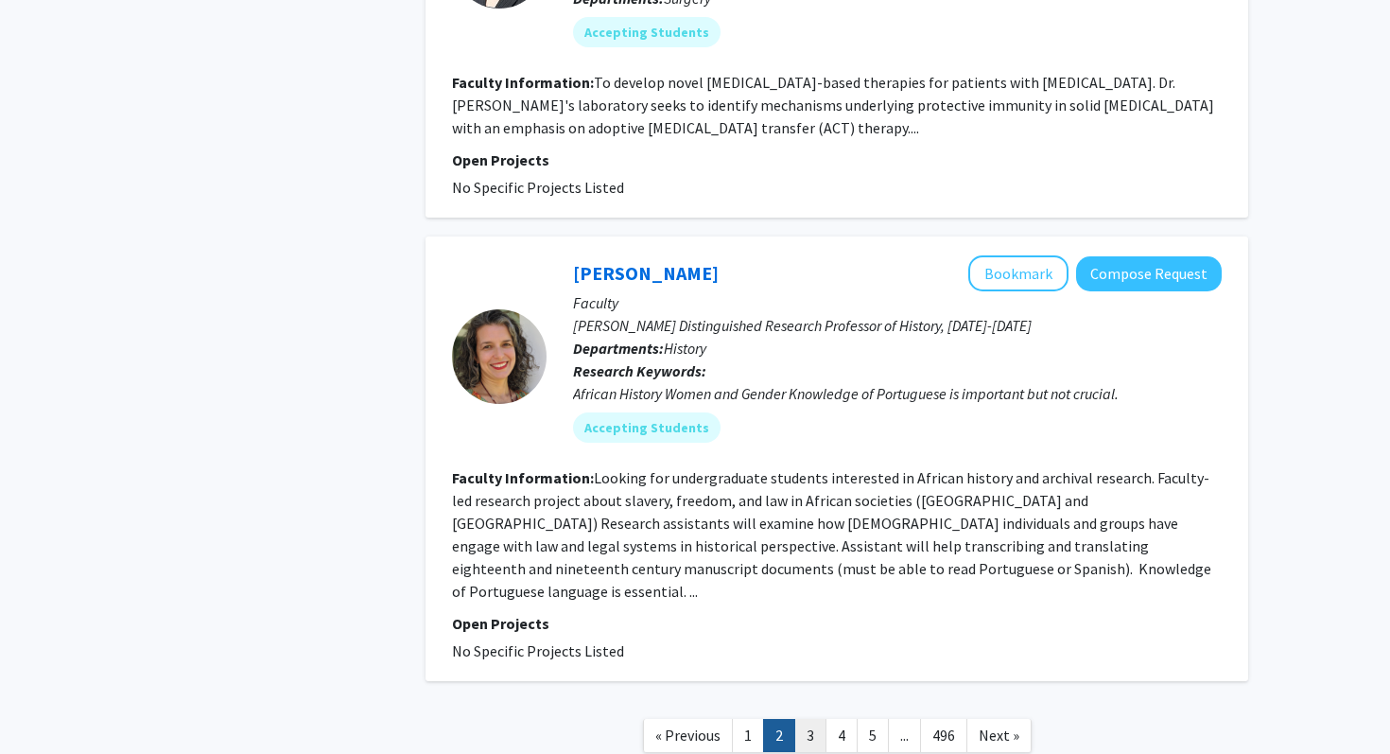
click at [807, 719] on link "3" at bounding box center [810, 735] width 32 height 33
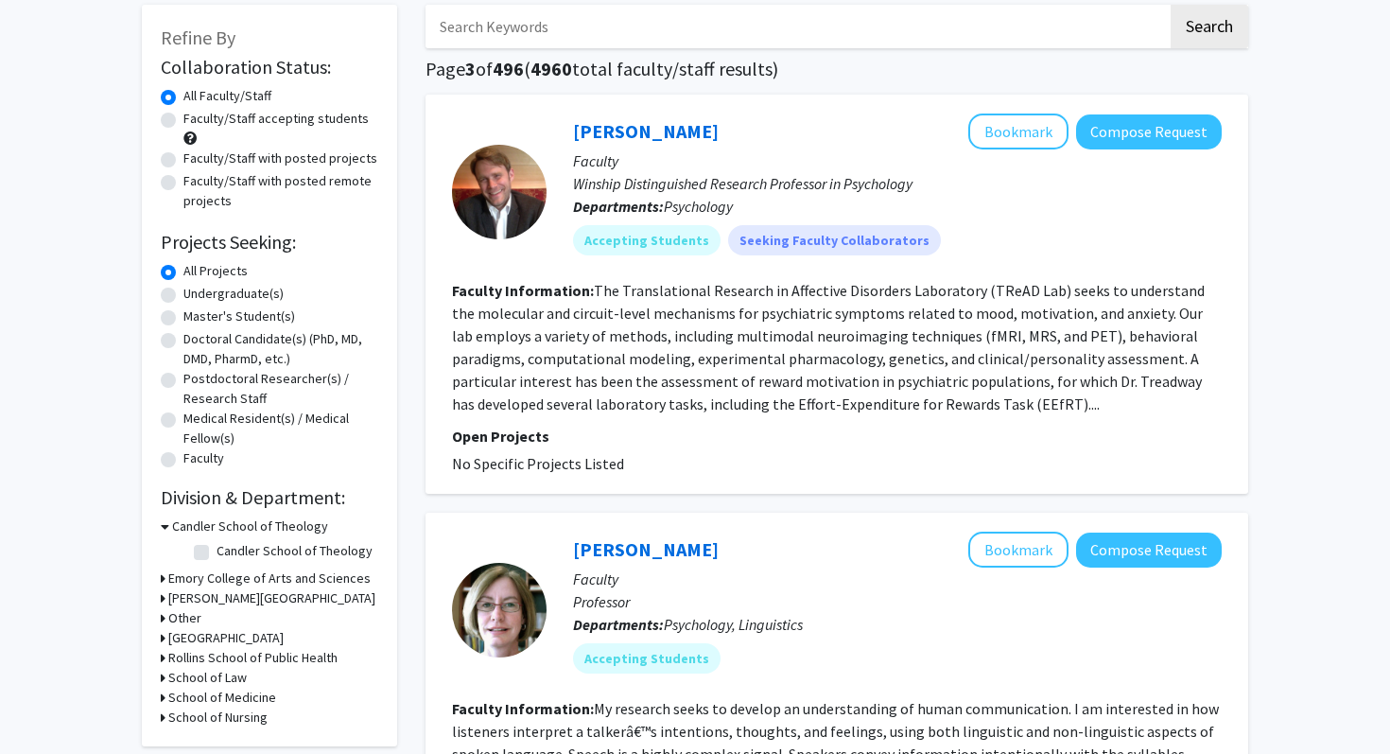
scroll to position [111, 0]
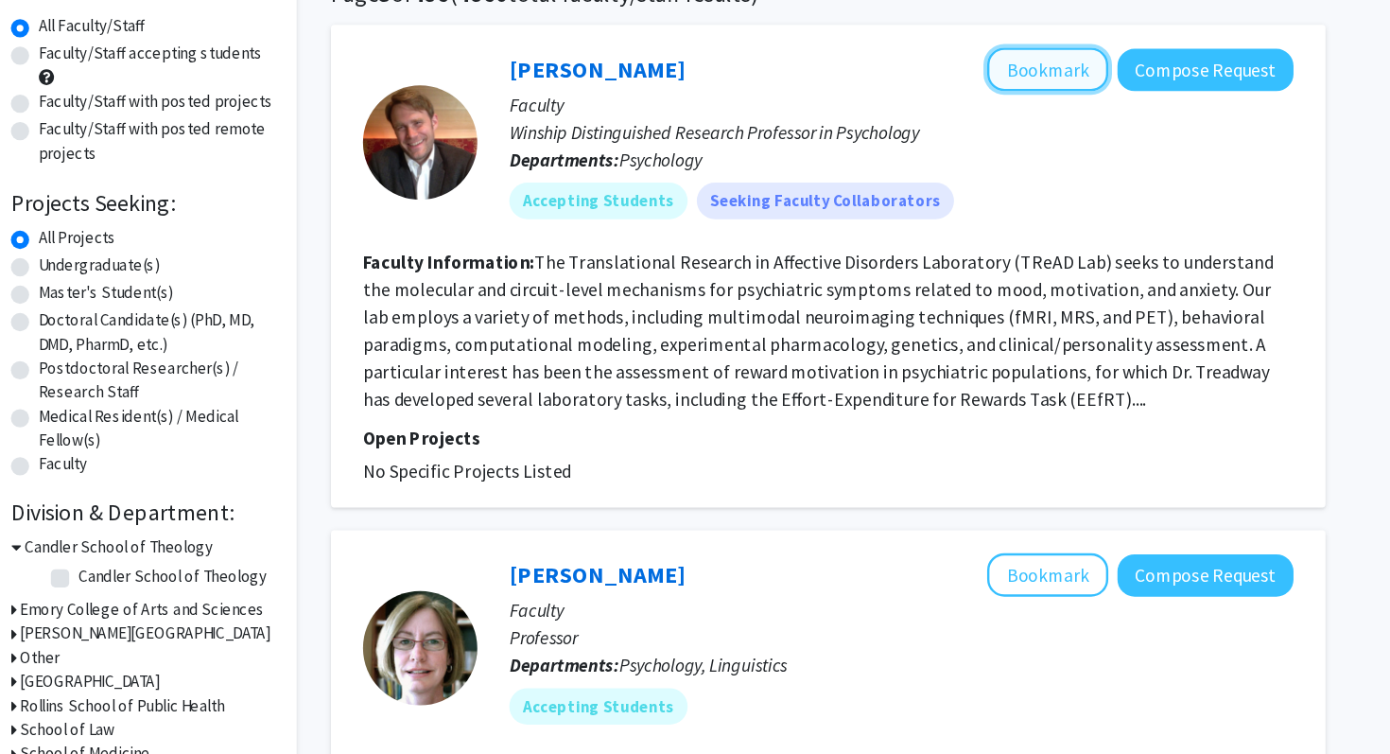
click at [1012, 109] on button "Bookmark" at bounding box center [1018, 117] width 100 height 36
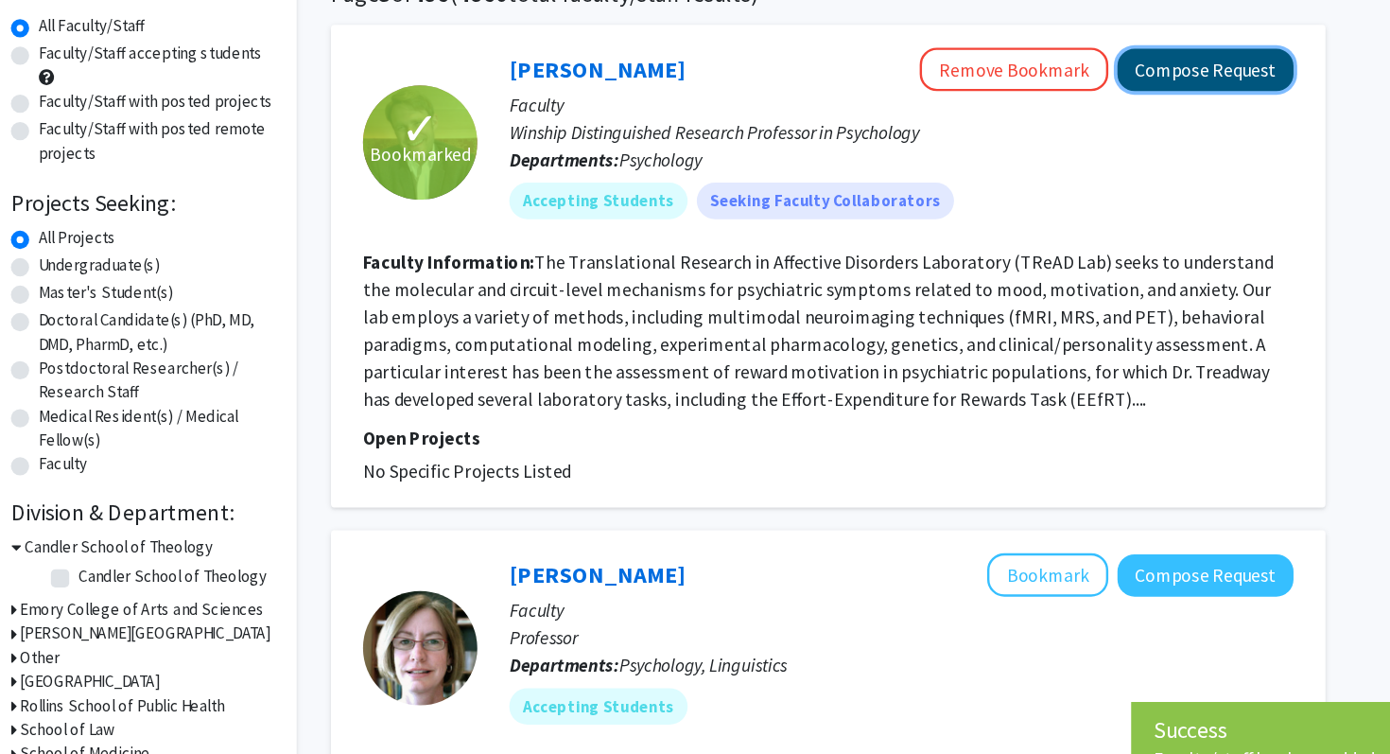
click at [1116, 111] on button "Compose Request" at bounding box center [1149, 117] width 146 height 35
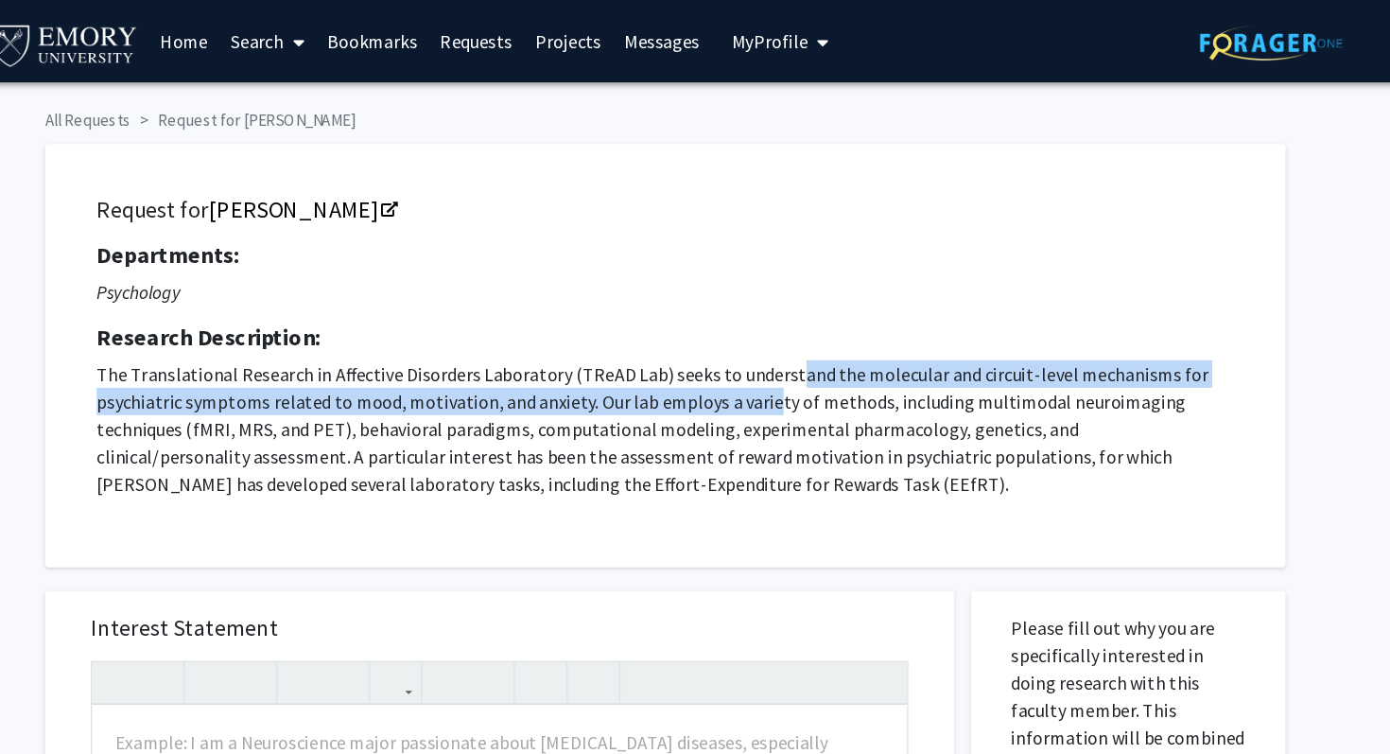
drag, startPoint x: 799, startPoint y: 314, endPoint x: 775, endPoint y: 330, distance: 28.6
click at [778, 330] on p "The Translational Research in Affective Disorders Laboratory (TReAD Lab) seeks …" at bounding box center [702, 354] width 941 height 113
click at [775, 330] on p "The Translational Research in Affective Disorders Laboratory (TReAD Lab) seeks …" at bounding box center [702, 354] width 941 height 113
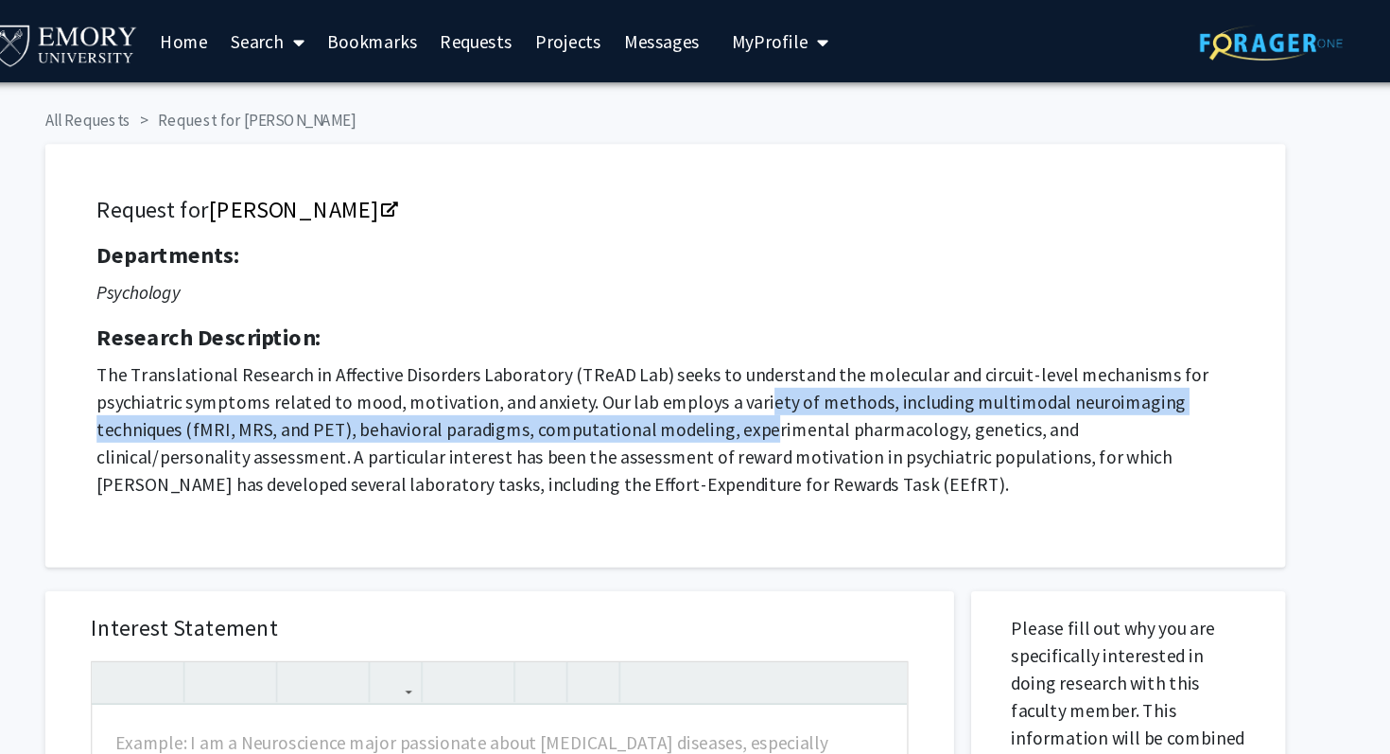
drag, startPoint x: 775, startPoint y: 333, endPoint x: 776, endPoint y: 358, distance: 25.5
click at [776, 358] on p "The Translational Research in Affective Disorders Laboratory (TReAD Lab) seeks …" at bounding box center [702, 354] width 941 height 113
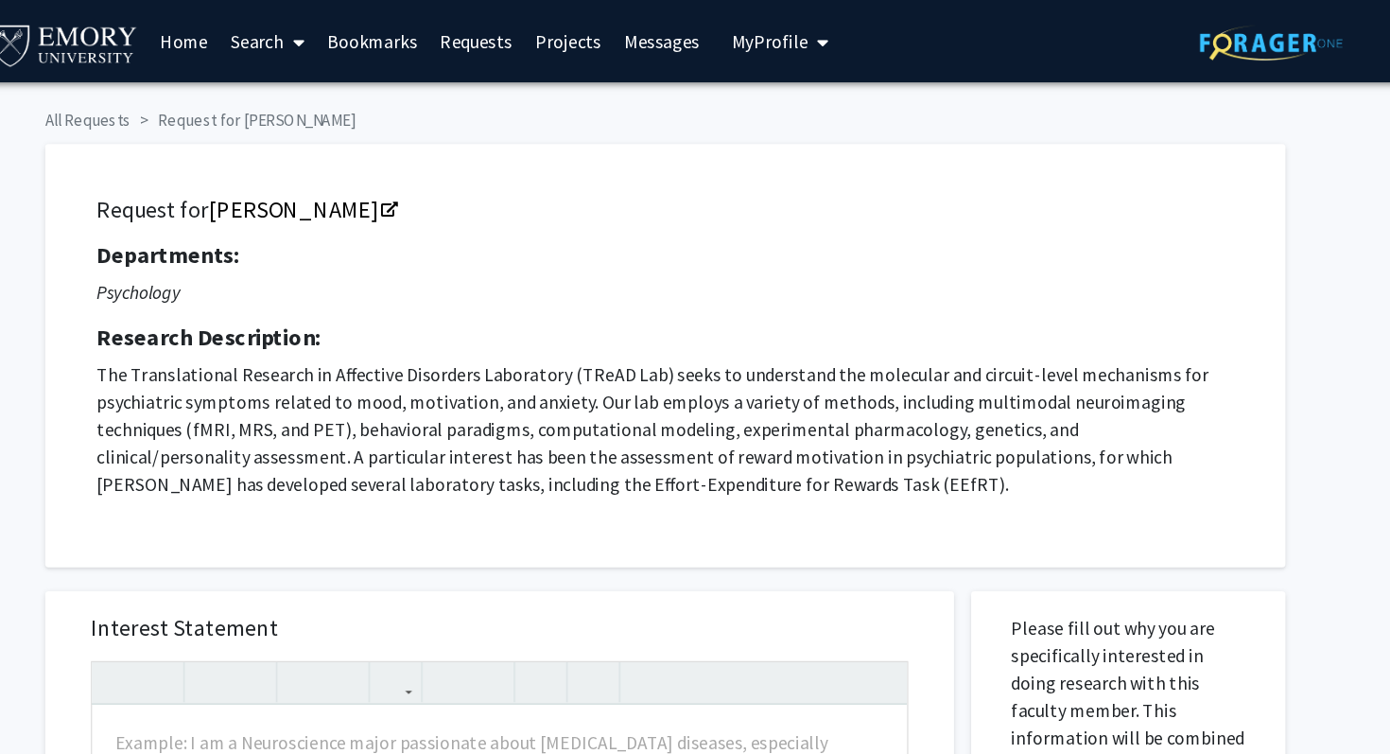
click at [778, 358] on p "The Translational Research in Affective Disorders Laboratory (TReAD Lab) seeks …" at bounding box center [702, 354] width 941 height 113
drag, startPoint x: 778, startPoint y: 358, endPoint x: 791, endPoint y: 358, distance: 13.2
click at [791, 358] on p "The Translational Research in Affective Disorders Laboratory (TReAD Lab) seeks …" at bounding box center [702, 354] width 941 height 113
drag, startPoint x: 726, startPoint y: 363, endPoint x: 701, endPoint y: 363, distance: 25.5
click at [701, 363] on p "The Translational Research in Affective Disorders Laboratory (TReAD Lab) seeks …" at bounding box center [702, 354] width 941 height 113
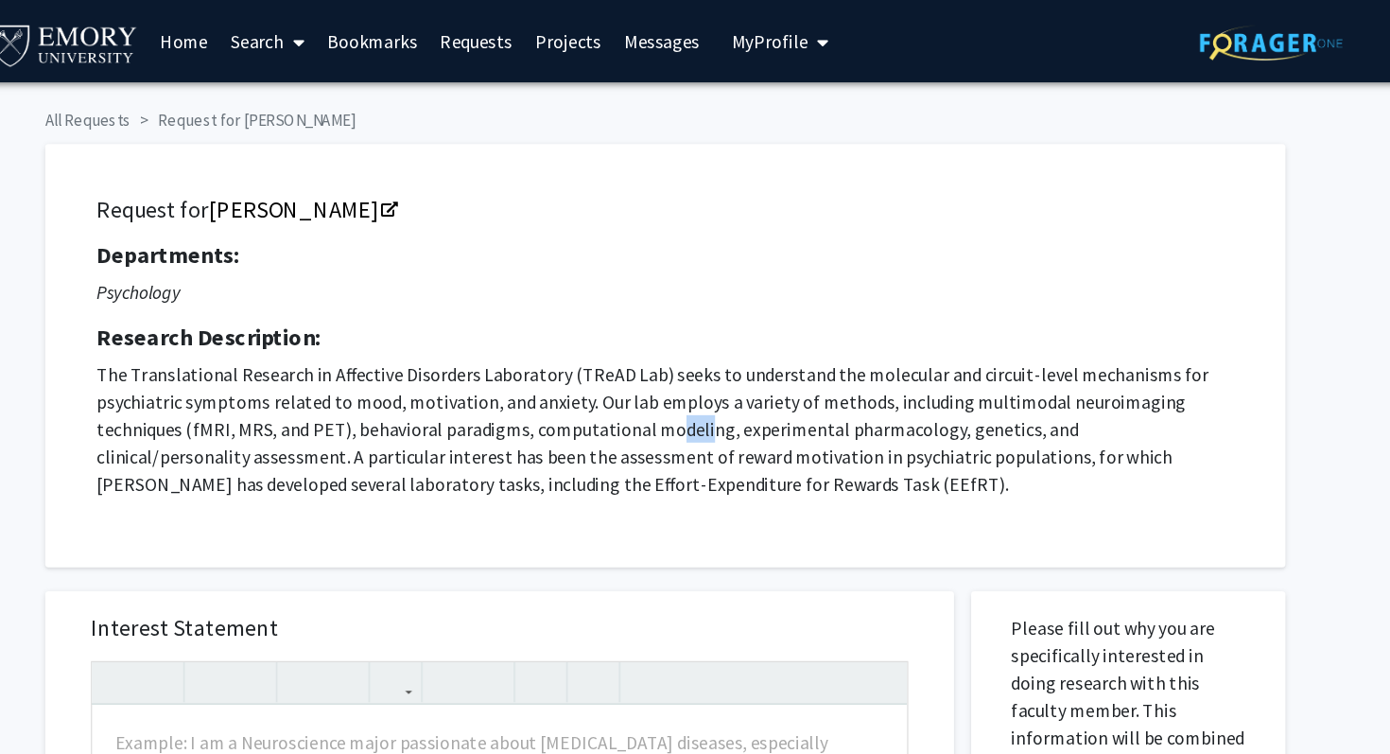
click at [701, 363] on p "The Translational Research in Affective Disorders Laboratory (TReAD Lab) seeks …" at bounding box center [702, 354] width 941 height 113
click at [719, 359] on p "The Translational Research in Affective Disorders Laboratory (TReAD Lab) seeks …" at bounding box center [702, 354] width 941 height 113
click at [718, 359] on p "The Translational Research in Affective Disorders Laboratory (TReAD Lab) seeks …" at bounding box center [702, 354] width 941 height 113
drag, startPoint x: 774, startPoint y: 357, endPoint x: 789, endPoint y: 357, distance: 14.2
click at [789, 357] on p "The Translational Research in Affective Disorders Laboratory (TReAD Lab) seeks …" at bounding box center [702, 354] width 941 height 113
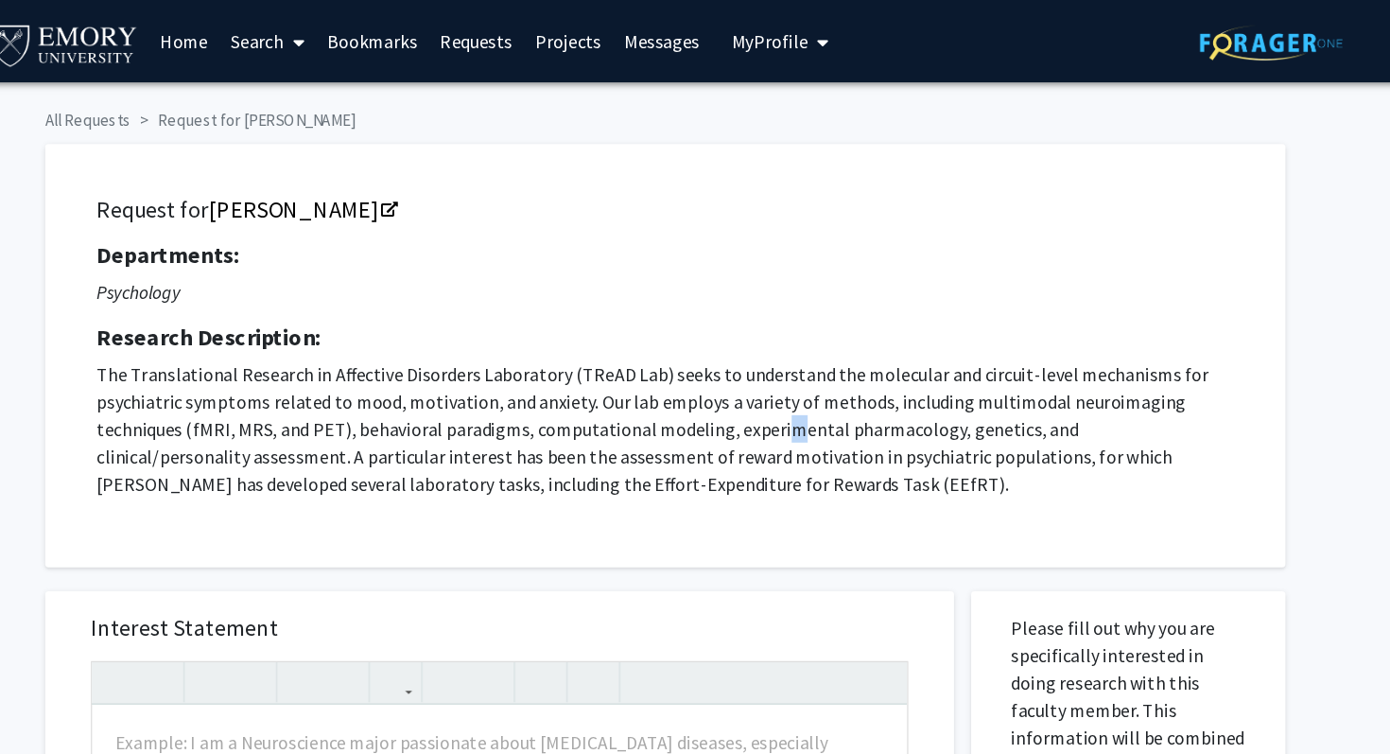
drag, startPoint x: 789, startPoint y: 357, endPoint x: 805, endPoint y: 357, distance: 16.1
click at [805, 357] on p "The Translational Research in Affective Disorders Laboratory (TReAD Lab) seeks …" at bounding box center [702, 354] width 941 height 113
click at [925, 161] on div "Request for [PERSON_NAME] Departments: Psychology Research Description: The Tra…" at bounding box center [702, 294] width 979 height 303
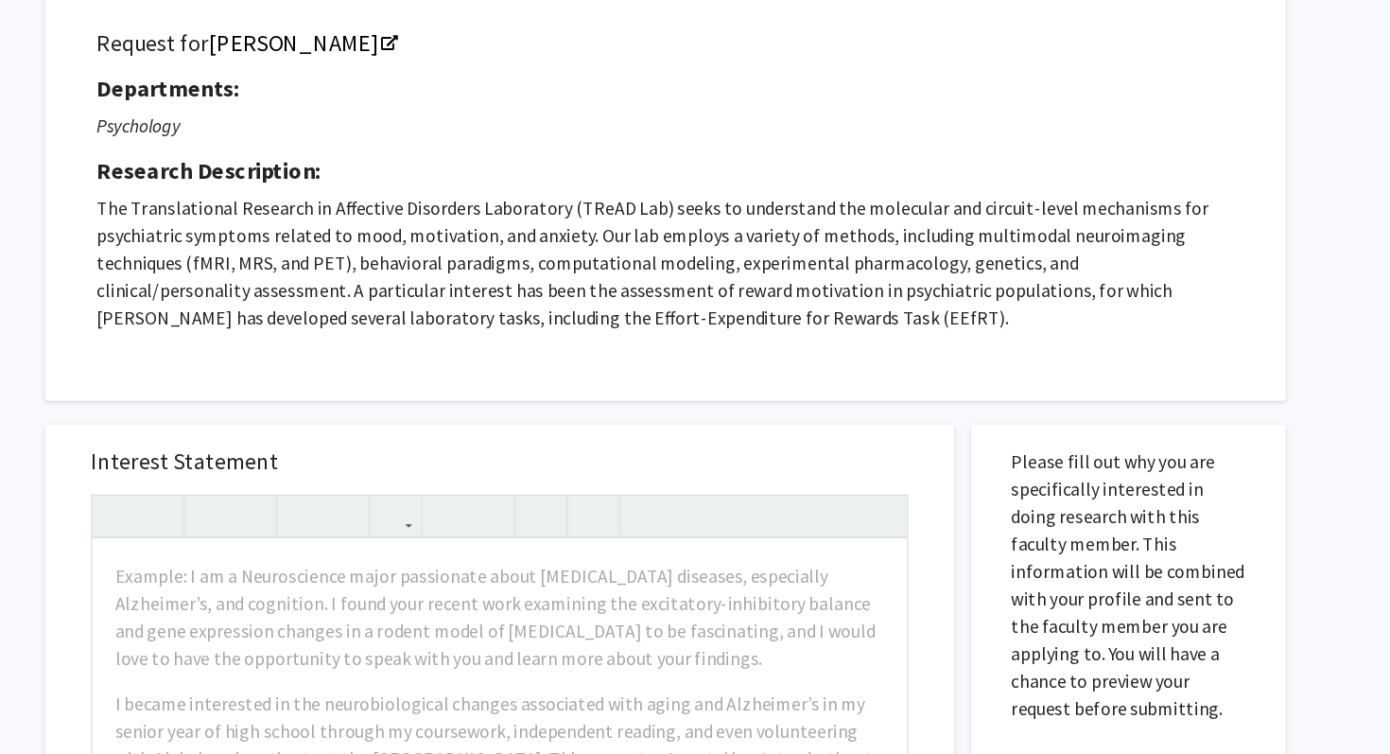
scroll to position [8, 0]
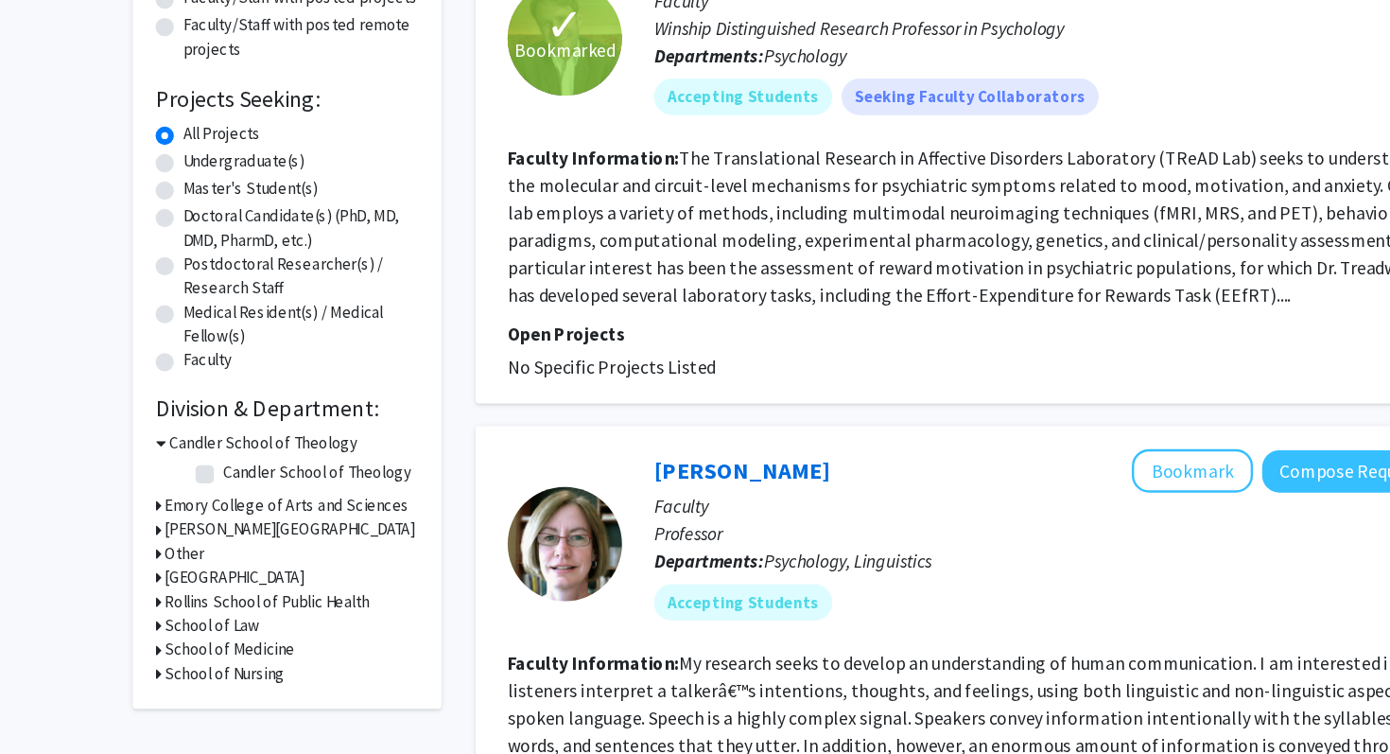
scroll to position [129, 0]
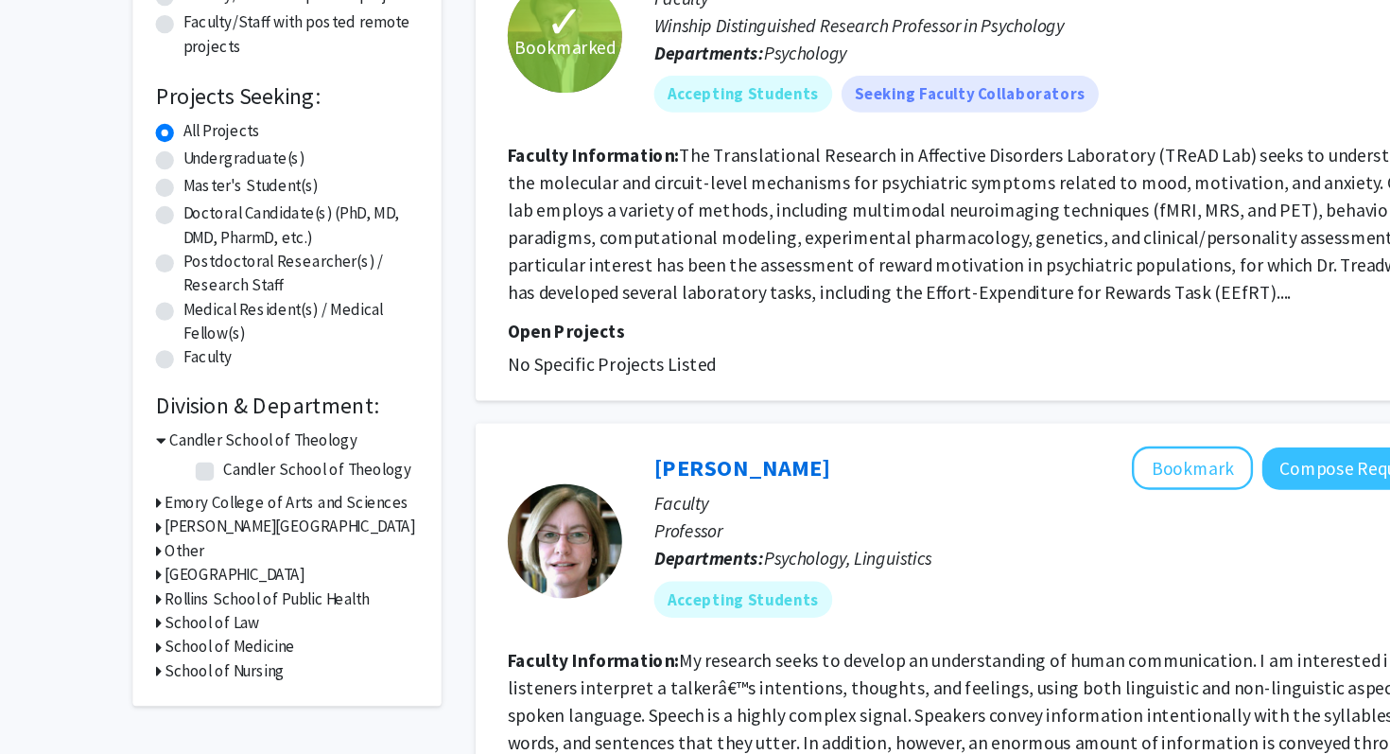
click at [295, 545] on h3 "Emory College of Arts and Sciences" at bounding box center [269, 546] width 202 height 20
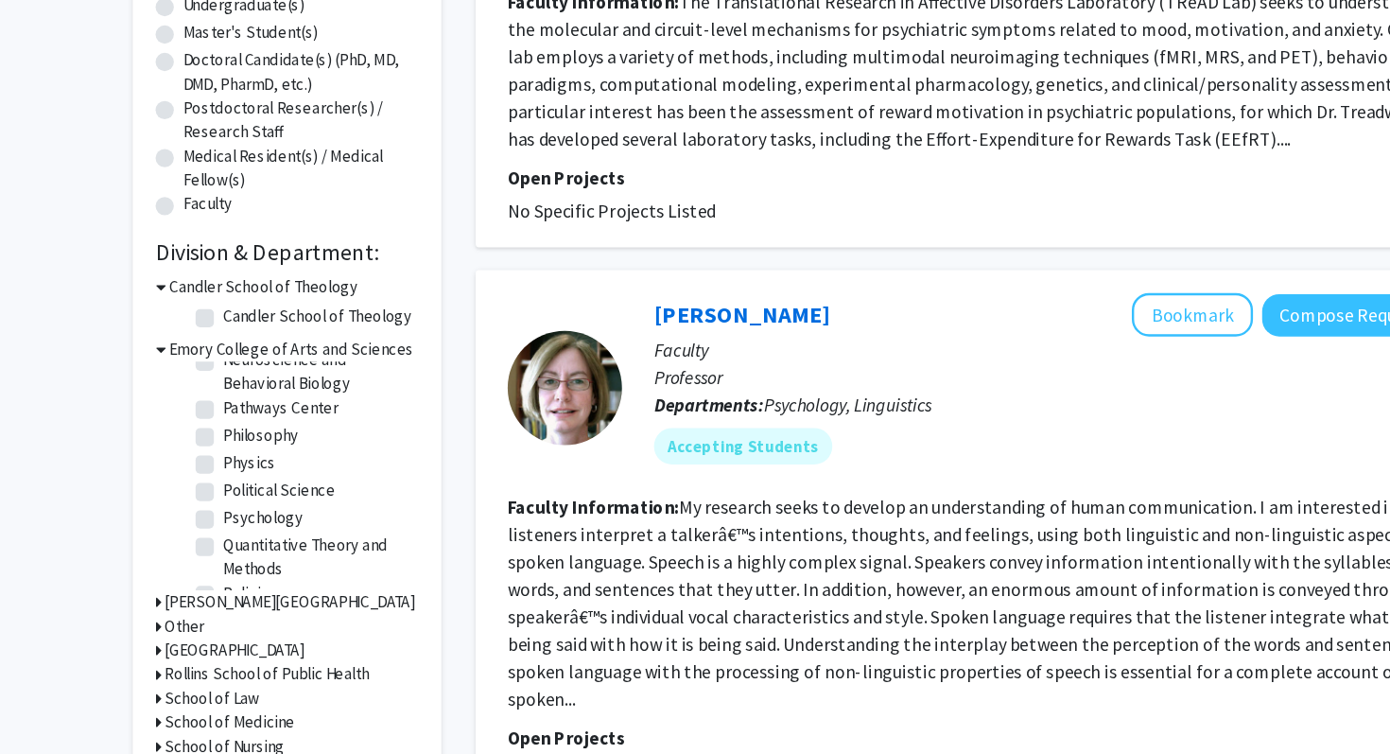
scroll to position [760, 0]
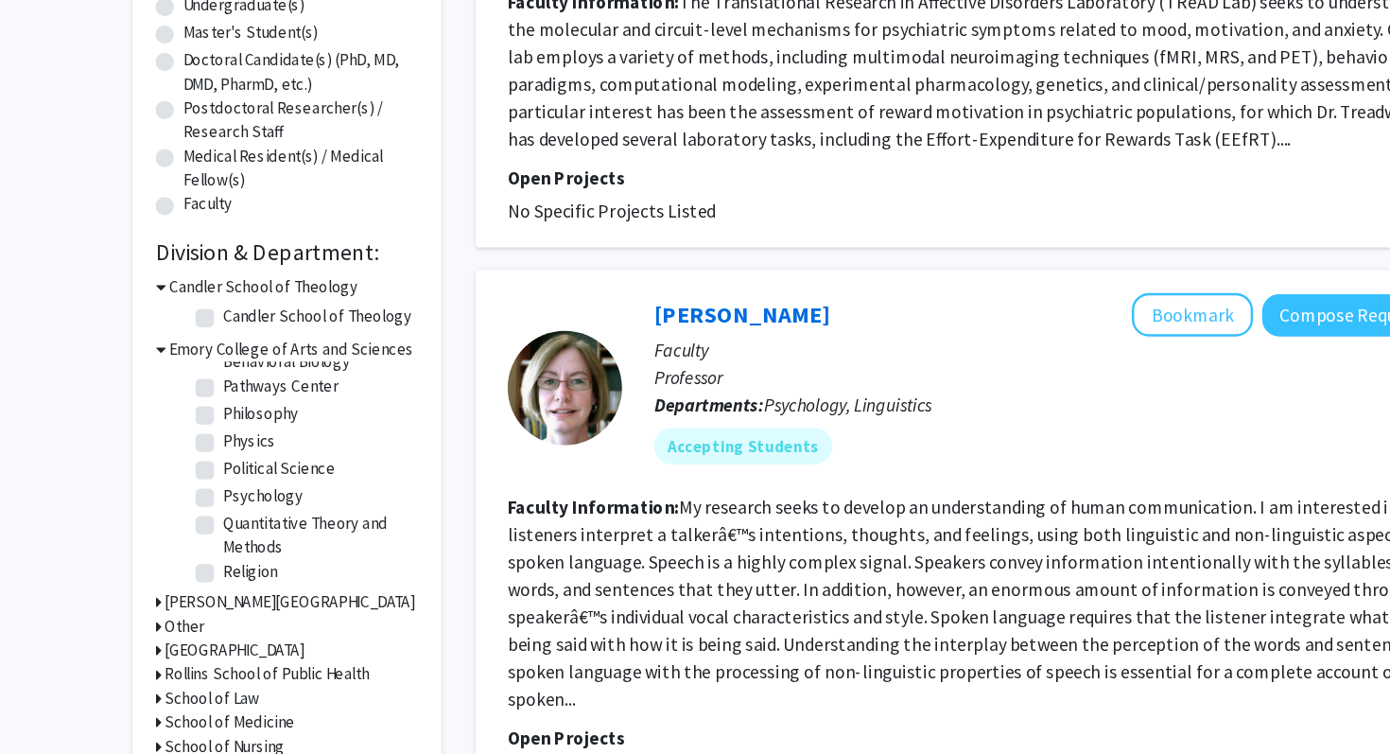
click at [217, 530] on label "Psychology" at bounding box center [250, 540] width 66 height 20
click at [217, 530] on input "Psychology" at bounding box center [223, 536] width 12 height 12
checkbox input "true"
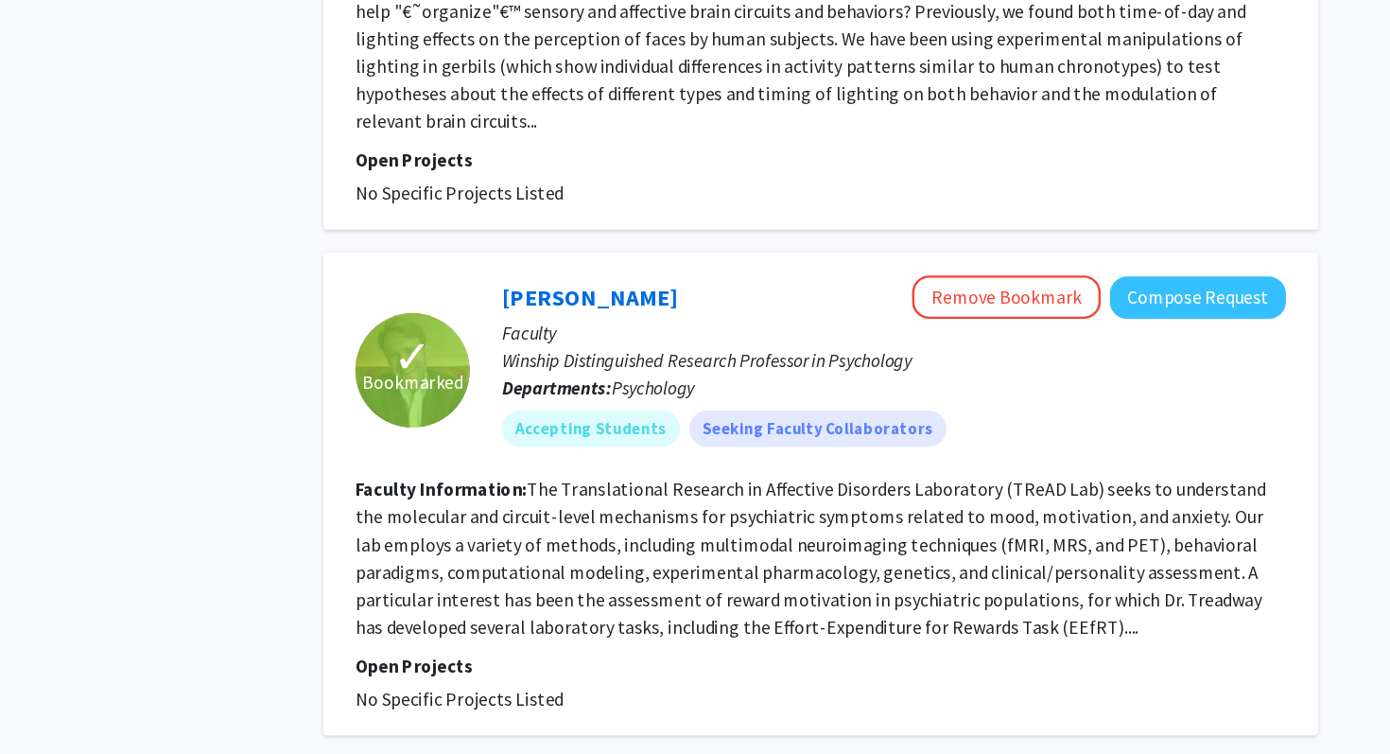
scroll to position [785, 0]
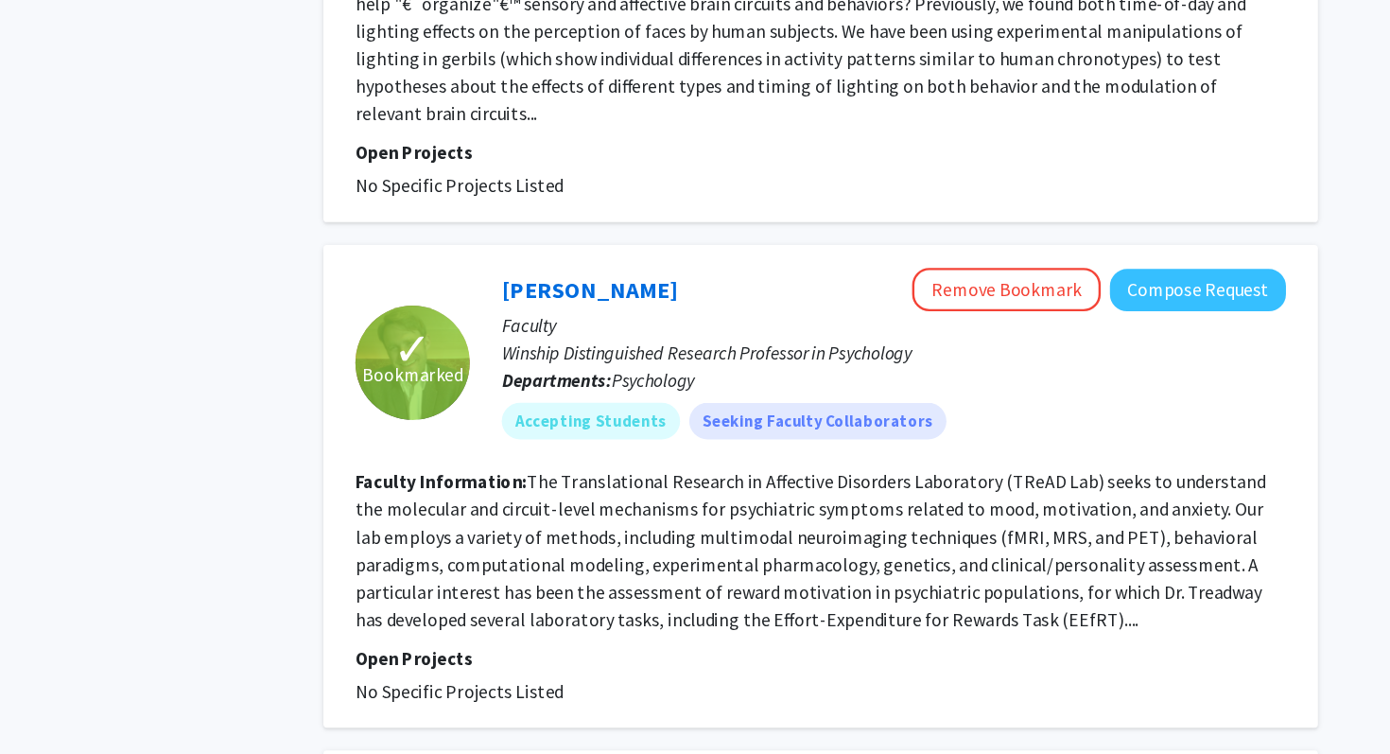
click at [976, 459] on div "[PERSON_NAME] Remove Bookmark Compose Request Faculty [PERSON_NAME] Distinguish…" at bounding box center [884, 430] width 675 height 156
click at [990, 601] on fg-read-more "The Translational Research in Affective Disorders Laboratory (TReAD Lab) seeks …" at bounding box center [828, 585] width 753 height 132
click at [1033, 598] on fg-read-more "The Translational Research in Affective Disorders Laboratory (TReAD Lab) seeks …" at bounding box center [828, 585] width 753 height 132
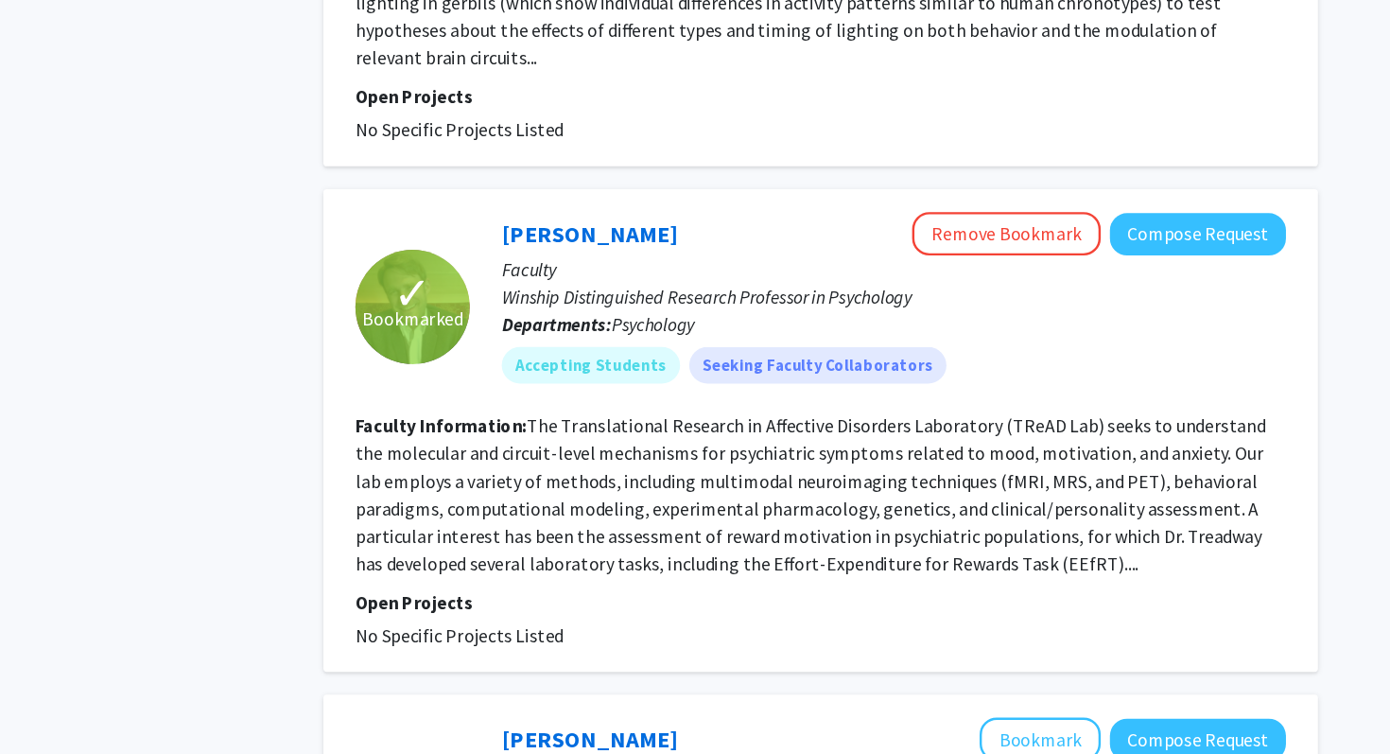
scroll to position [846, 0]
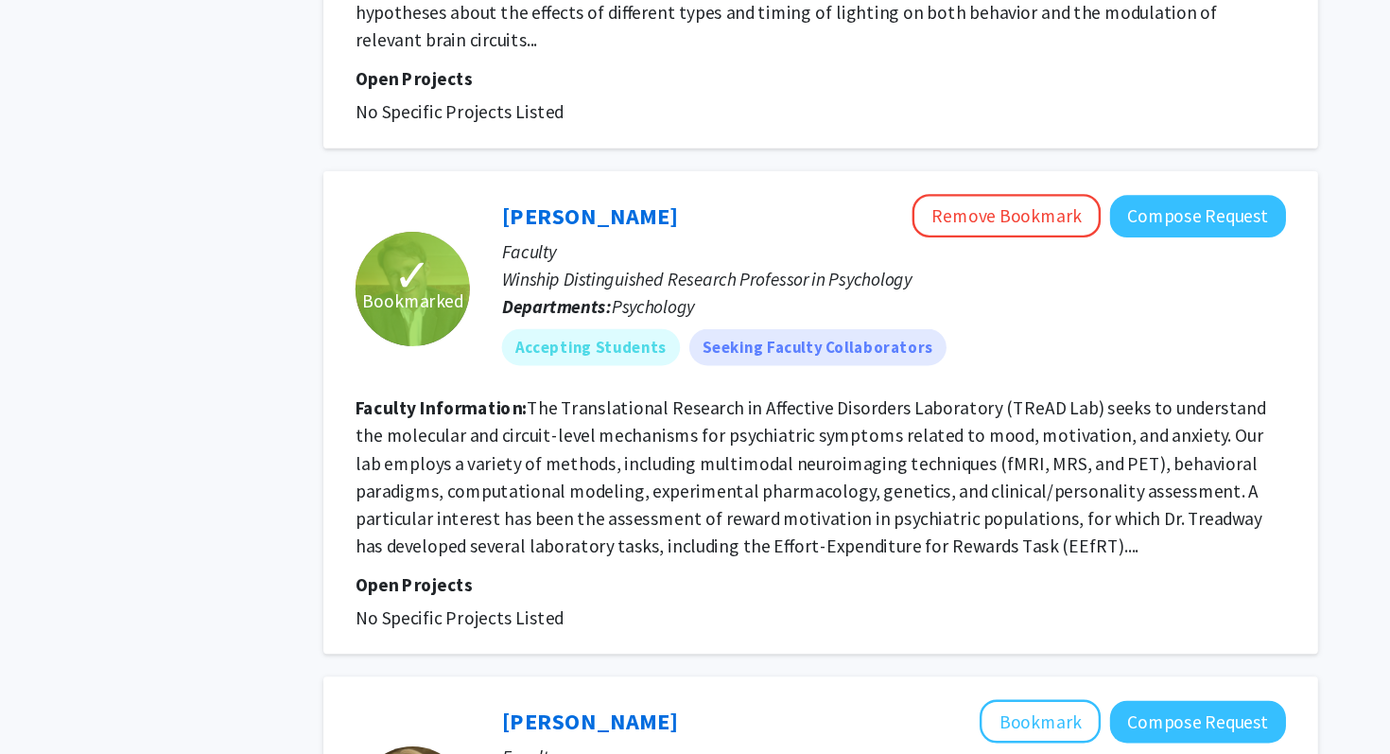
click at [1007, 518] on fg-read-more "The Translational Research in Affective Disorders Laboratory (TReAD Lab) seeks …" at bounding box center [828, 524] width 753 height 132
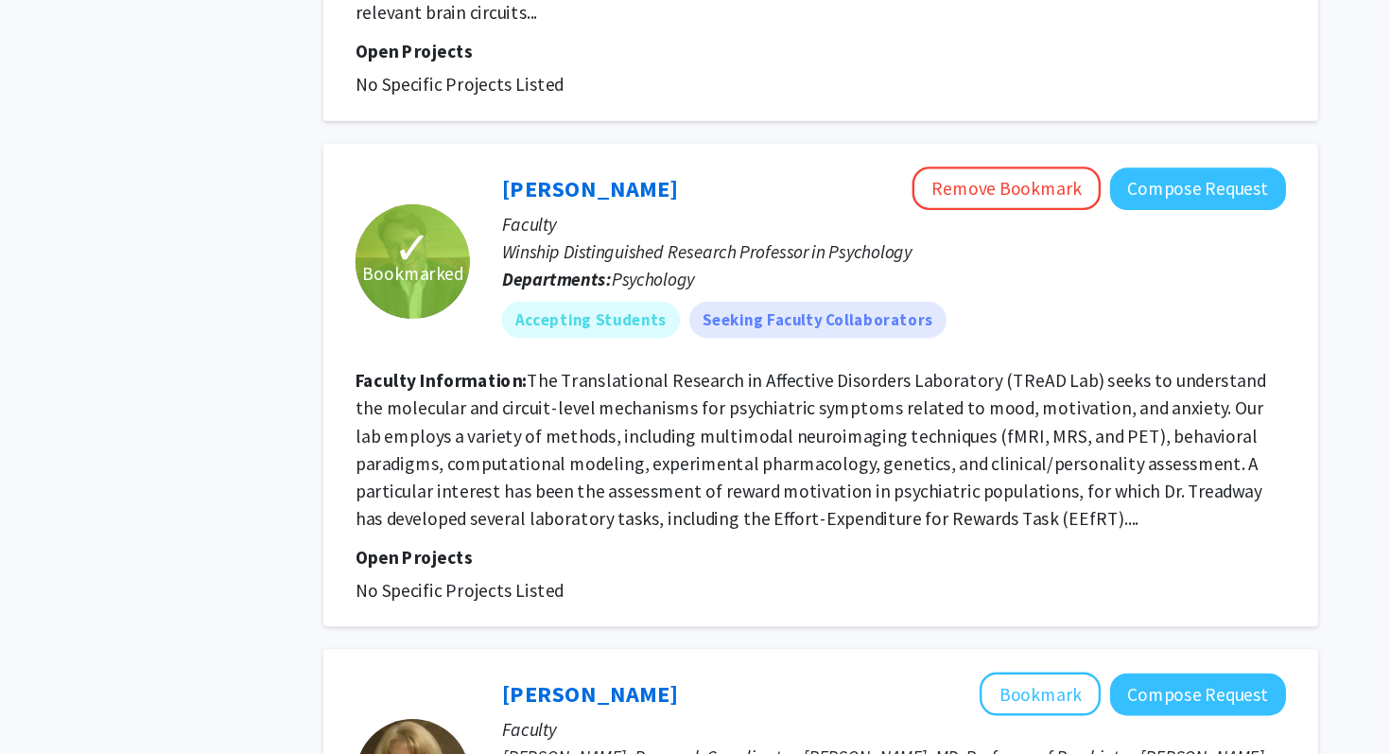
scroll to position [997, 0]
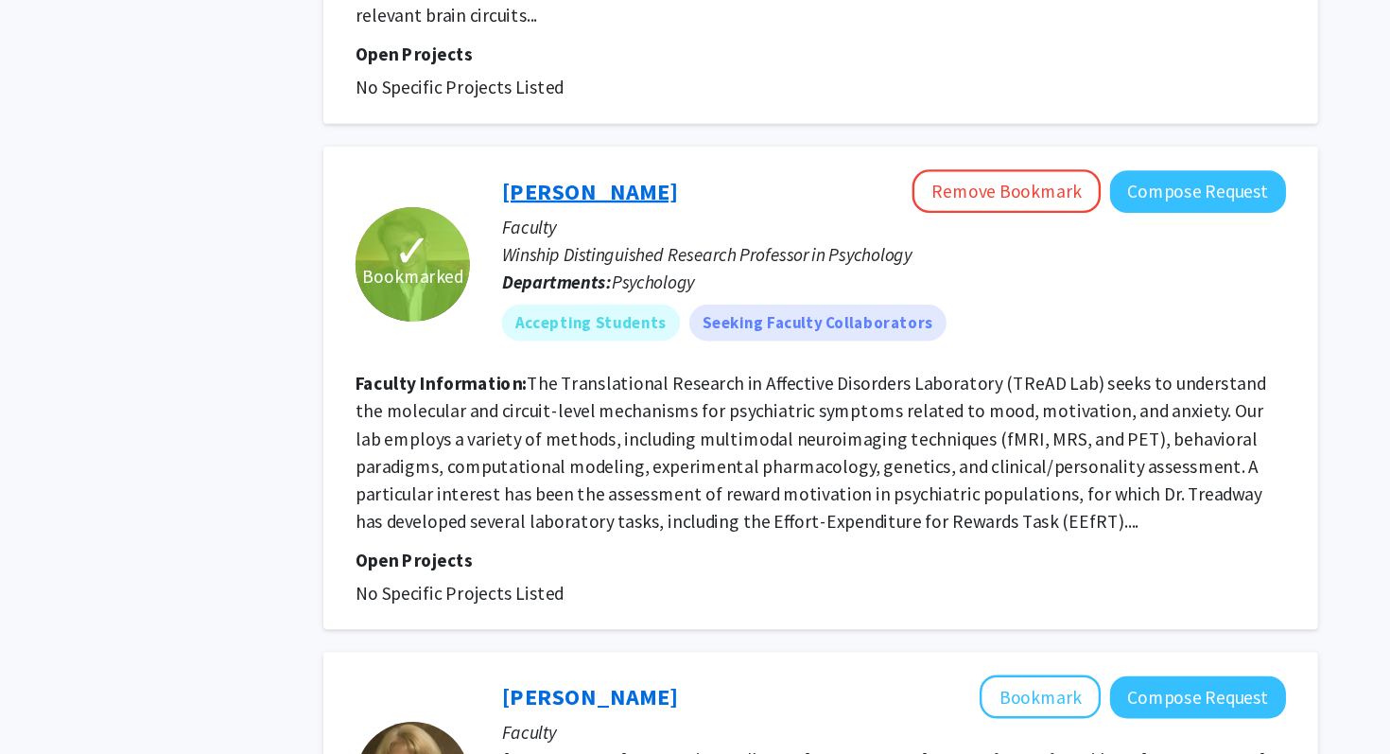
click at [647, 146] on link "[PERSON_NAME]" at bounding box center [646, 158] width 146 height 24
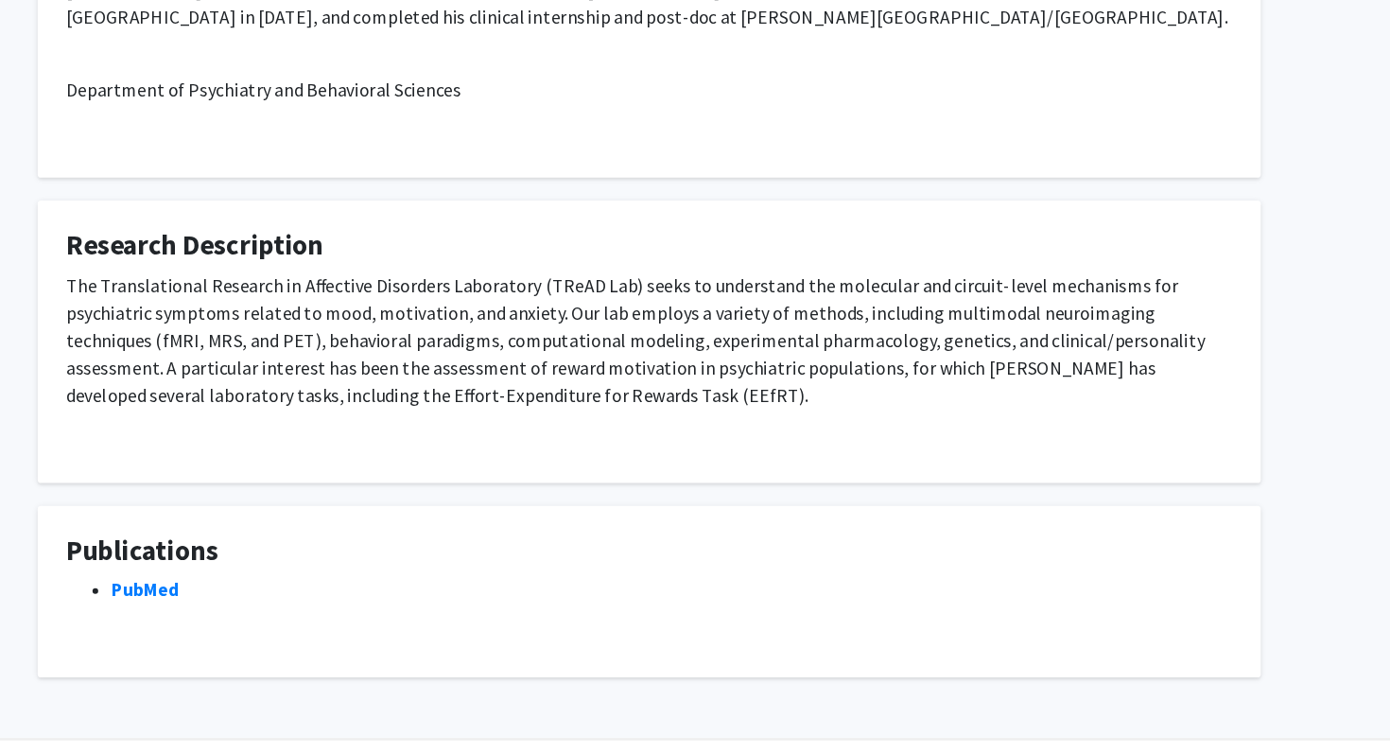
scroll to position [347, 0]
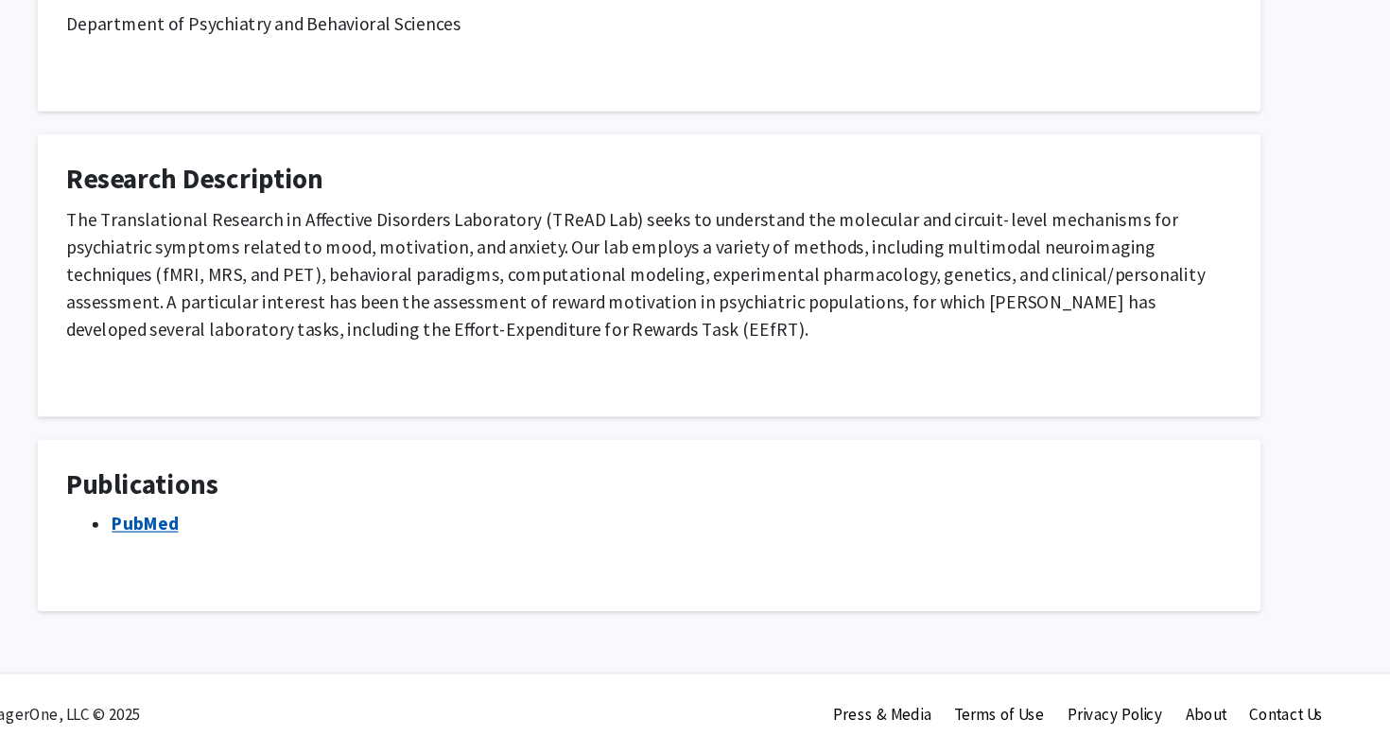
click at [297, 563] on link "PubMed" at bounding box center [278, 562] width 55 height 19
